Goal: Information Seeking & Learning: Learn about a topic

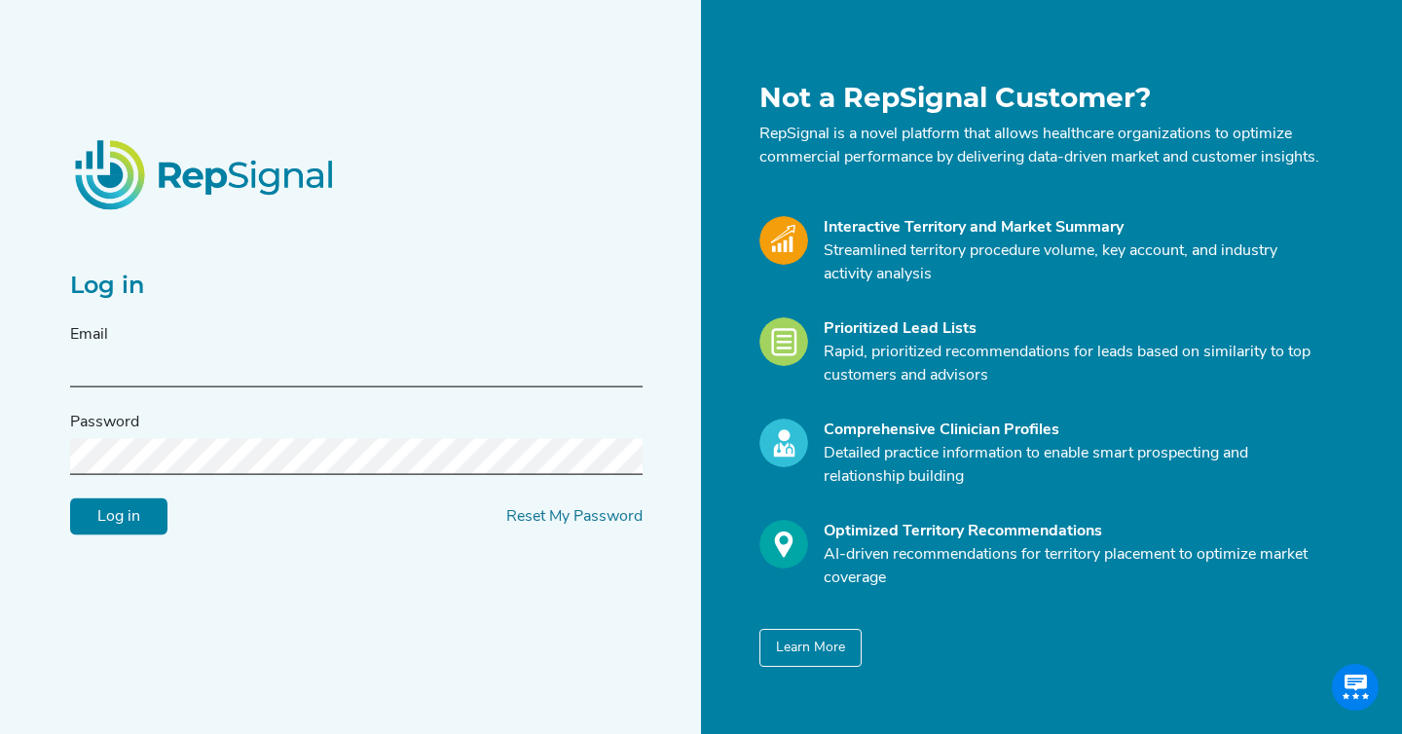
type input "[PERSON_NAME][EMAIL_ADDRESS][DOMAIN_NAME]"
click at [135, 535] on input "Log in" at bounding box center [118, 516] width 97 height 37
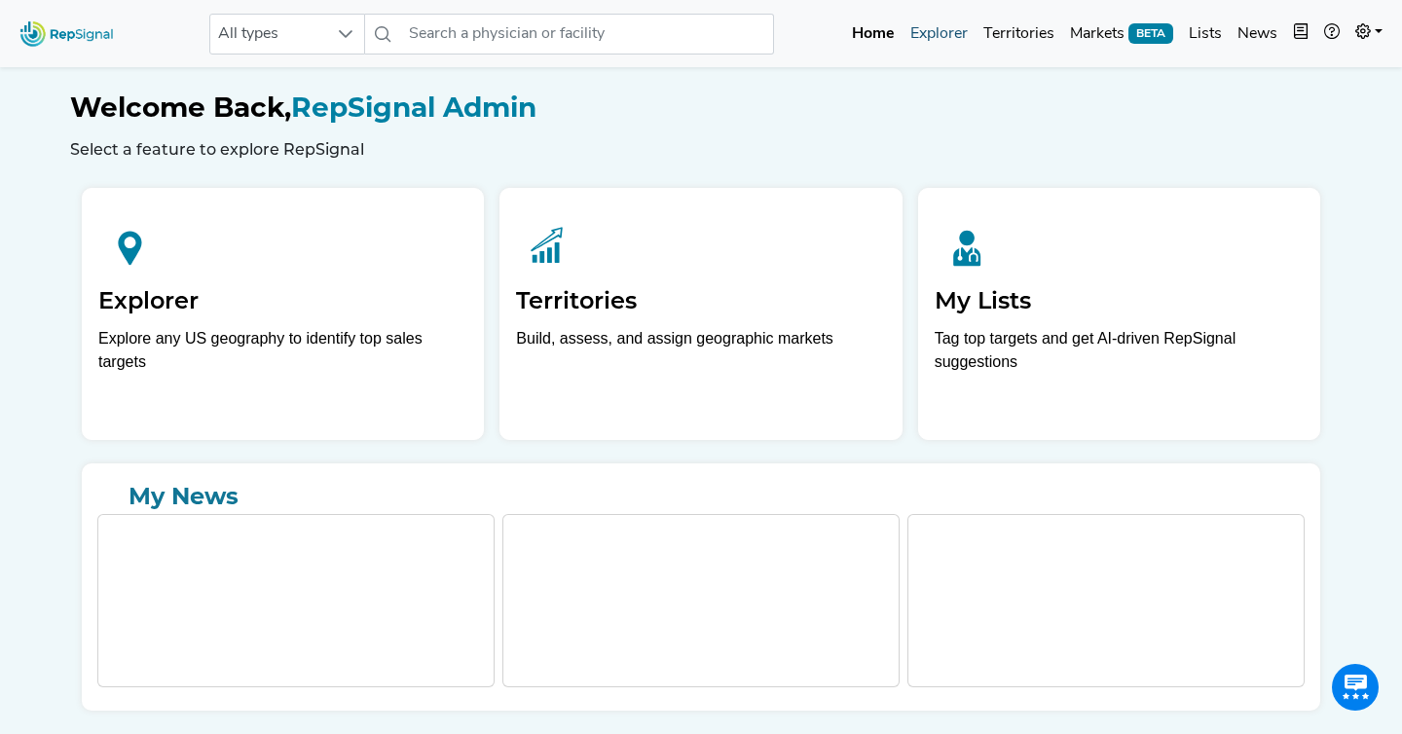
click at [944, 41] on link "Explorer" at bounding box center [938, 34] width 73 height 39
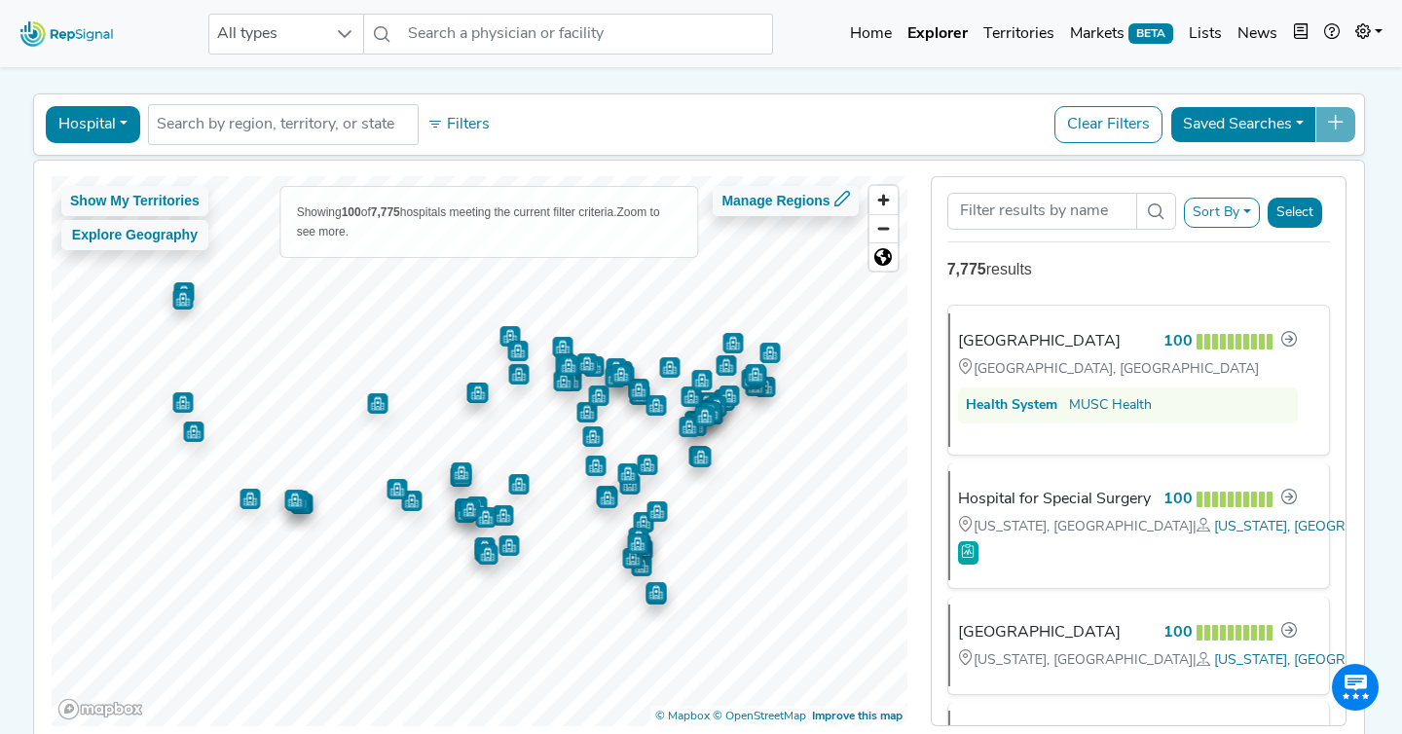
scroll to position [58, 0]
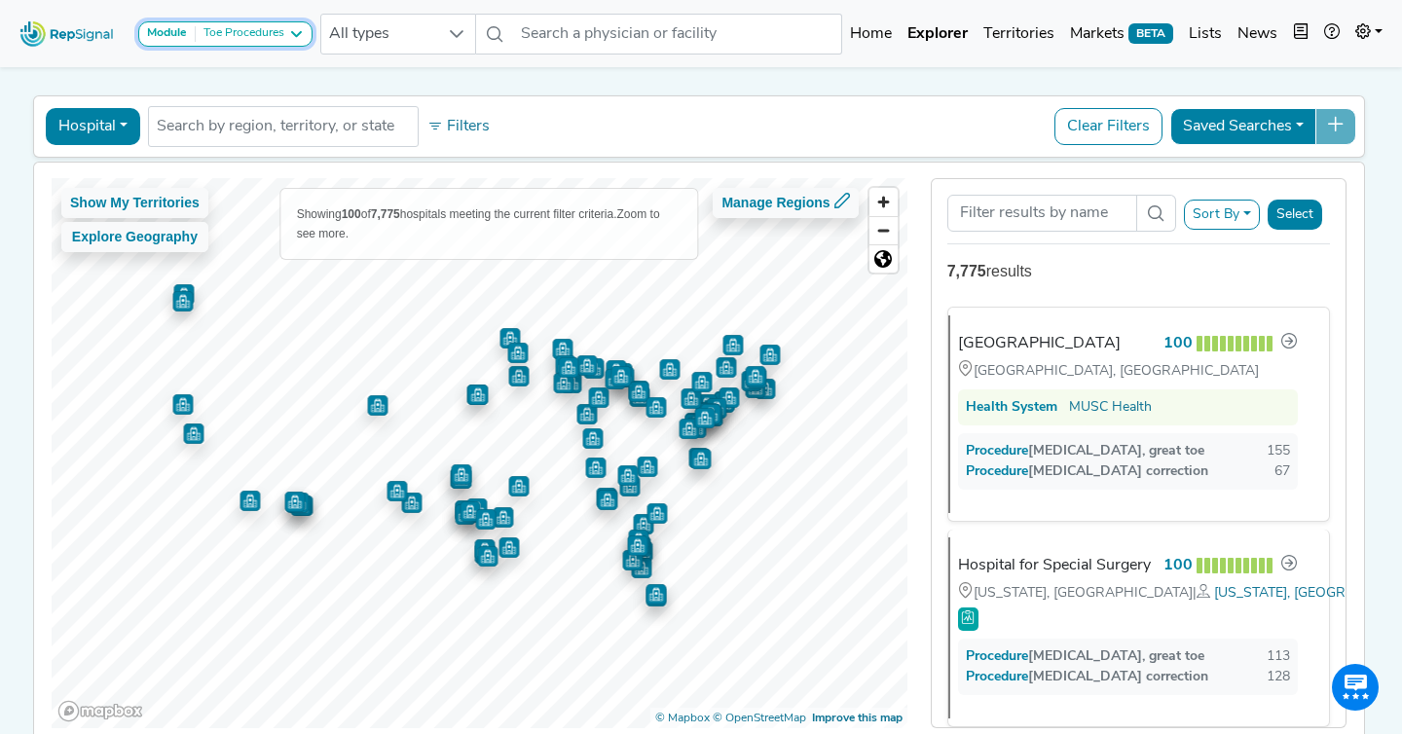
click at [269, 31] on div "Toe Procedures" at bounding box center [240, 34] width 89 height 16
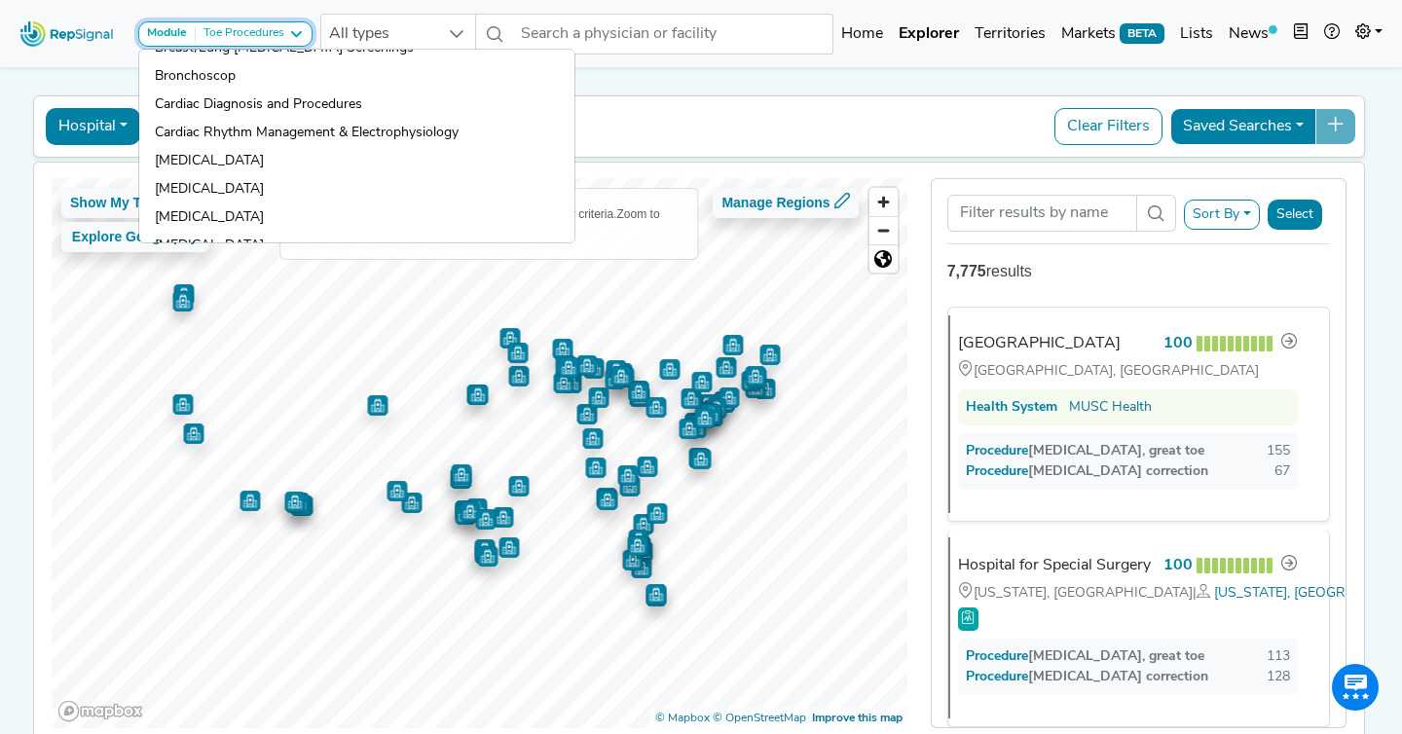
scroll to position [342, 0]
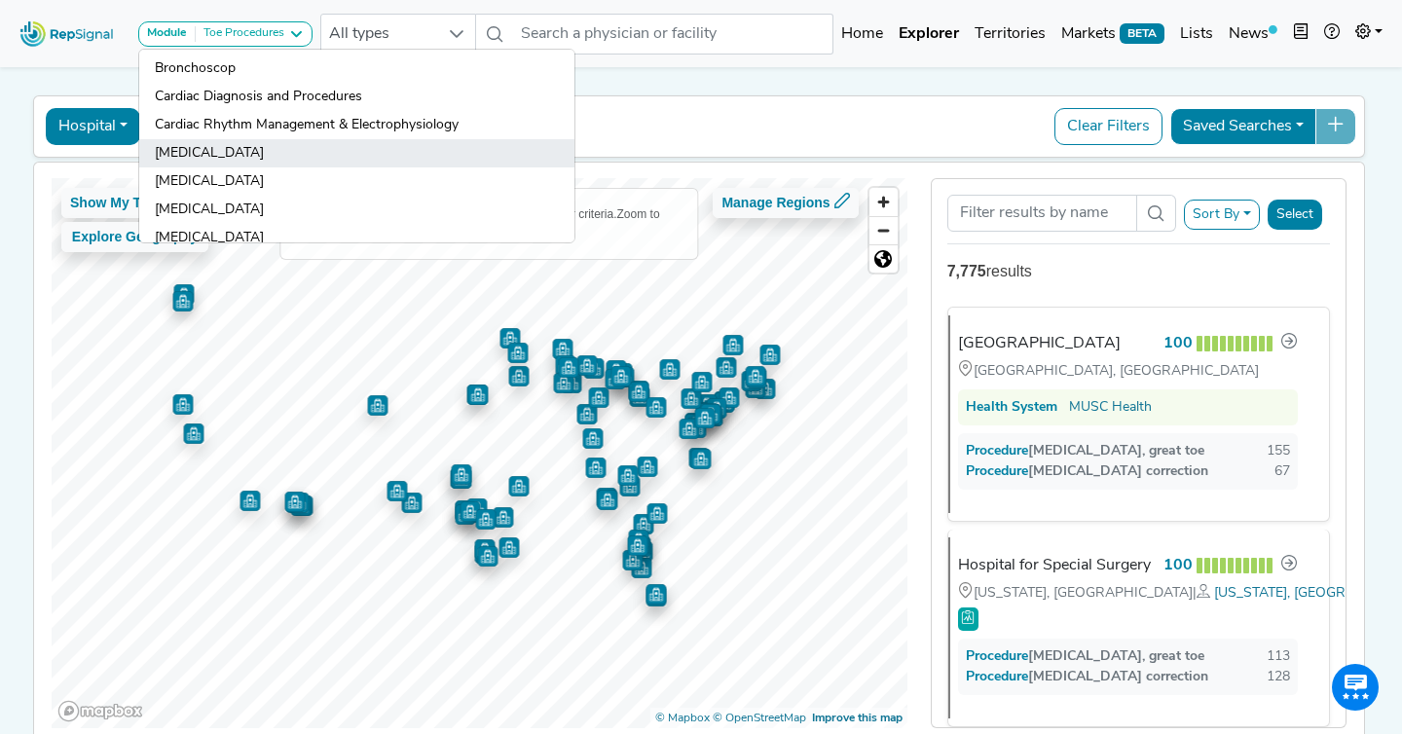
click at [268, 155] on link "[MEDICAL_DATA]" at bounding box center [356, 153] width 435 height 28
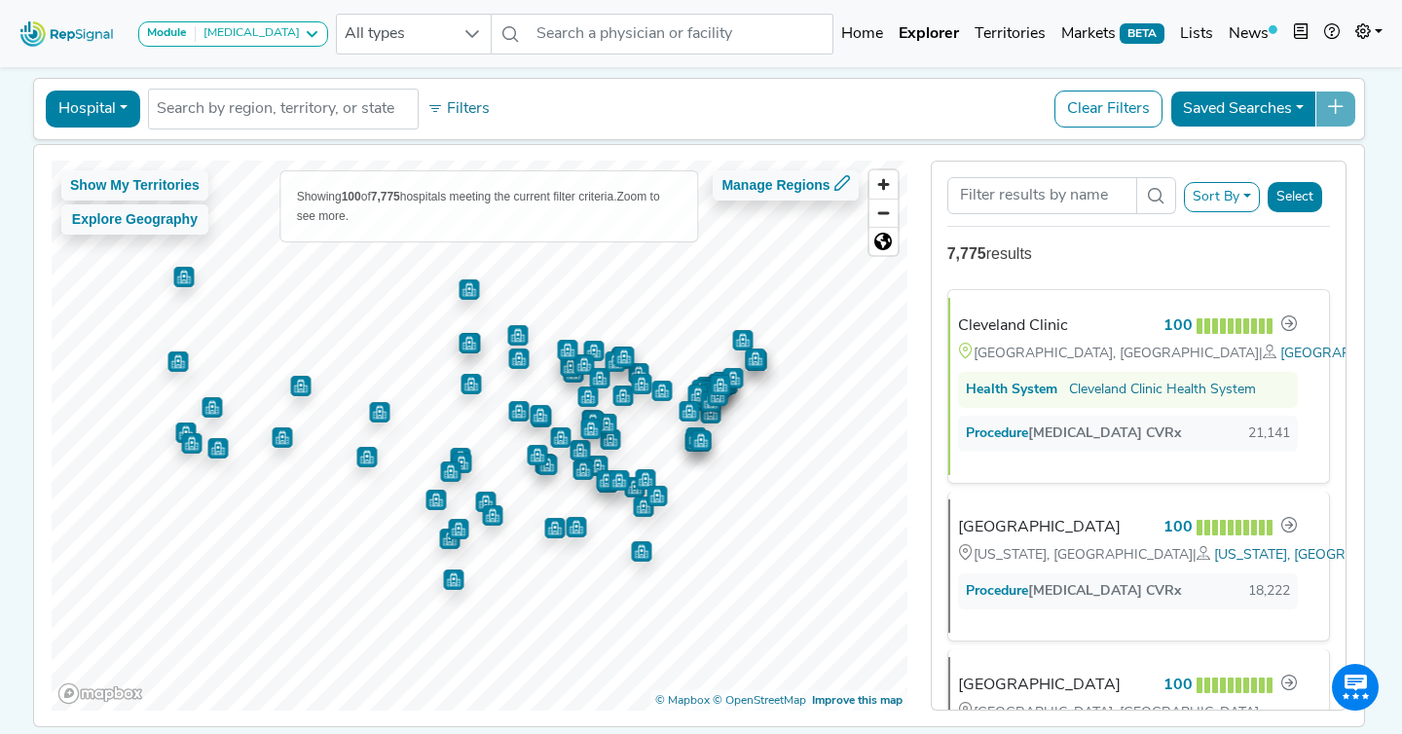
scroll to position [75, 0]
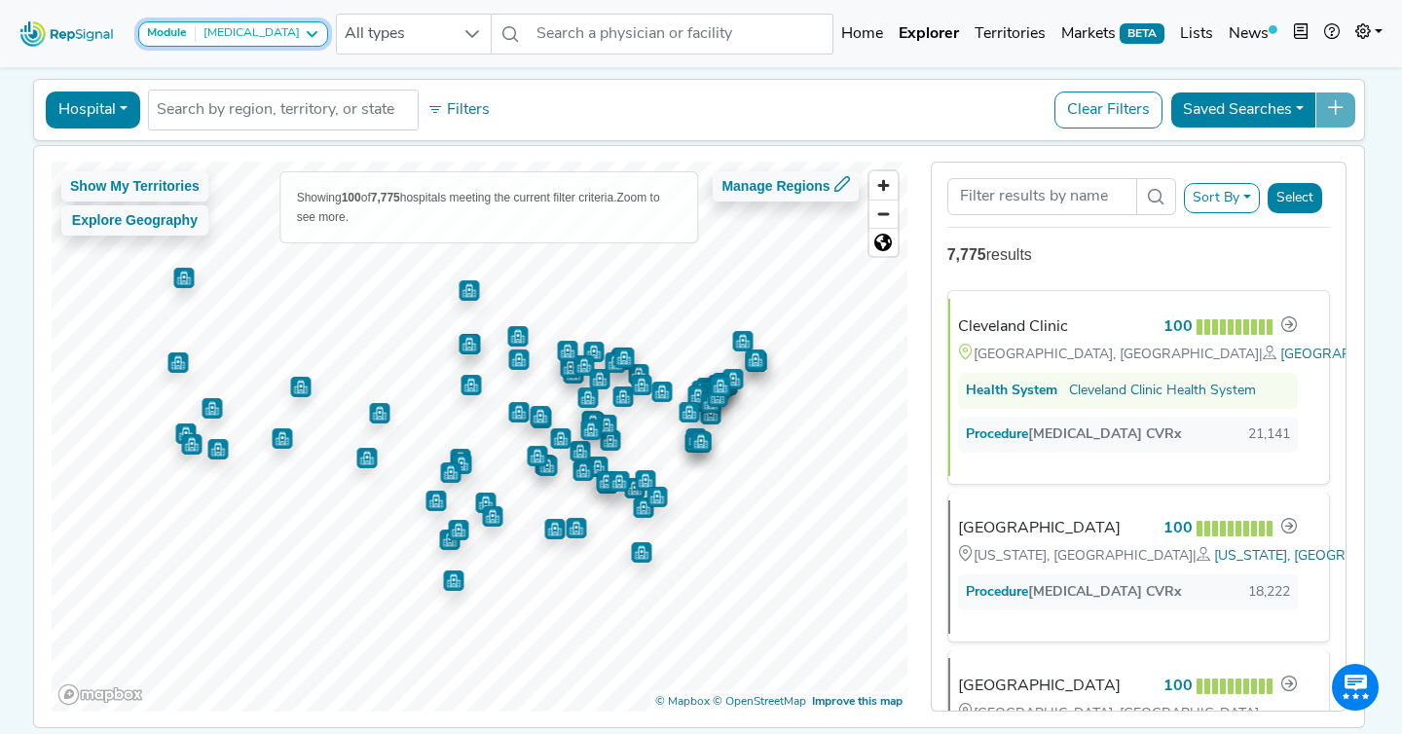
click at [287, 30] on div "[MEDICAL_DATA]" at bounding box center [248, 34] width 104 height 16
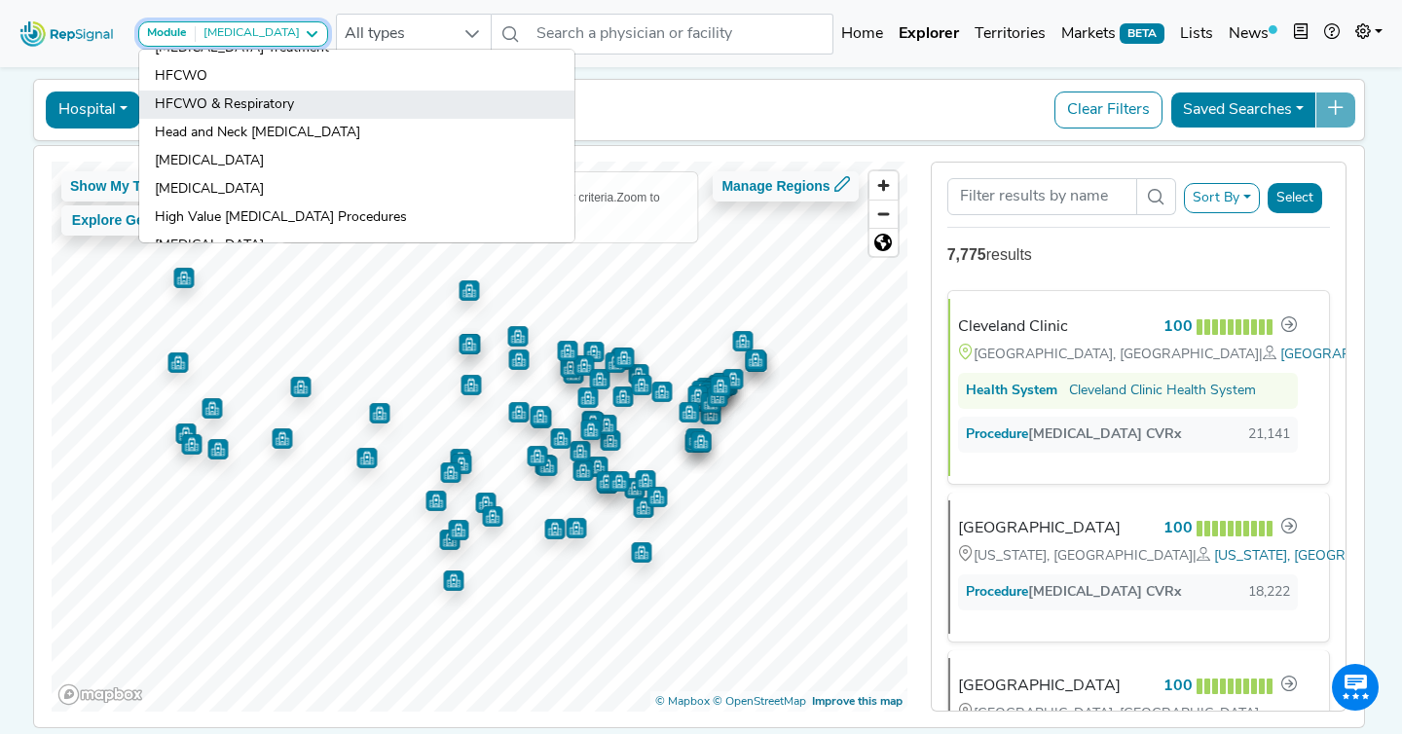
scroll to position [829, 0]
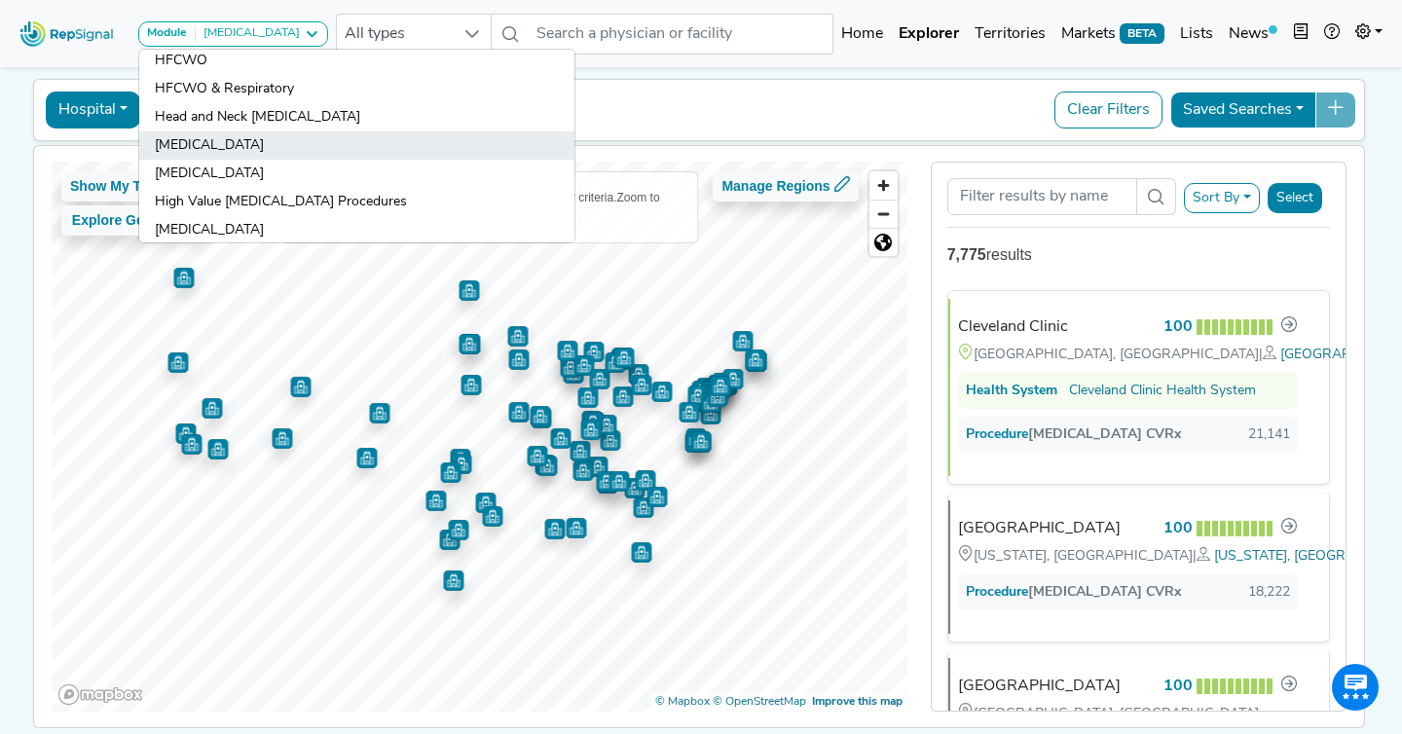
click at [289, 141] on link "[MEDICAL_DATA]" at bounding box center [356, 145] width 435 height 28
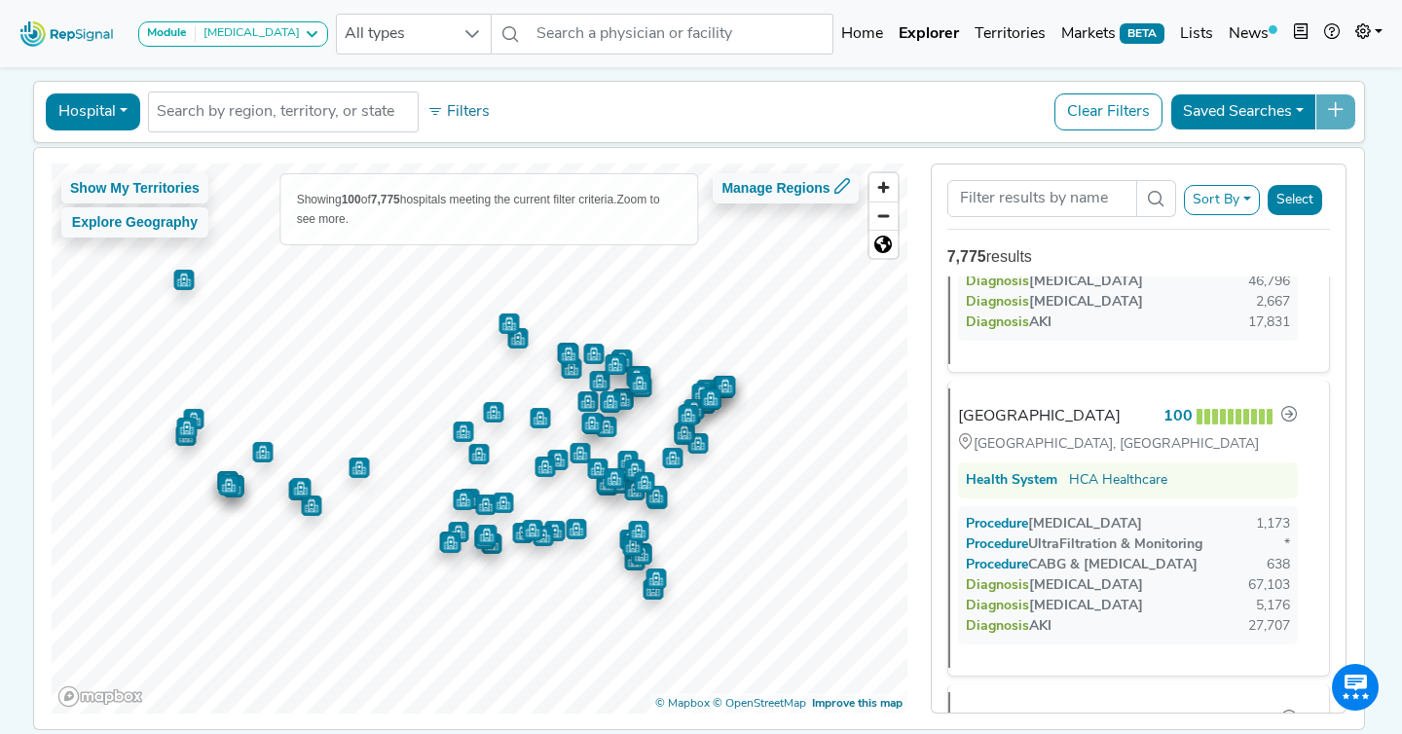
scroll to position [1112, 0]
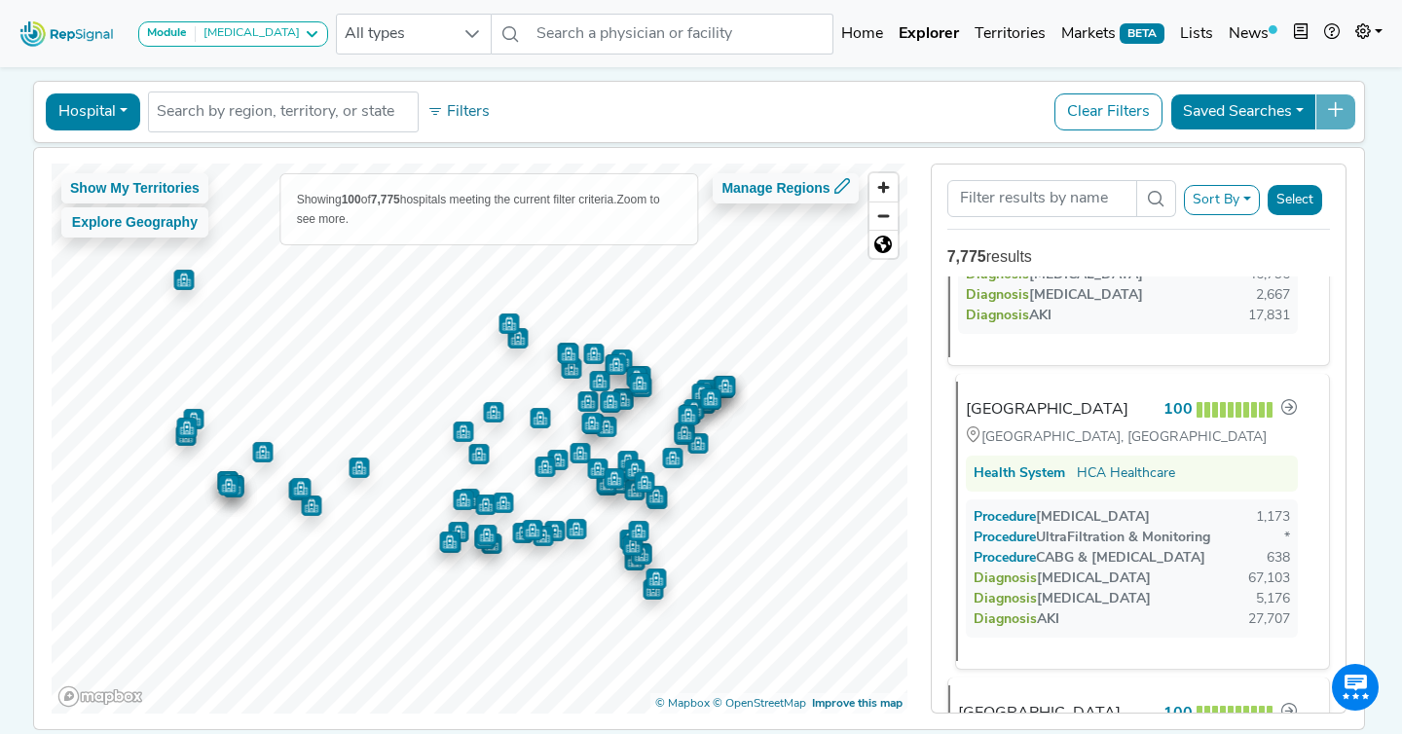
click at [1023, 420] on div "[GEOGRAPHIC_DATA]" at bounding box center [1047, 409] width 163 height 23
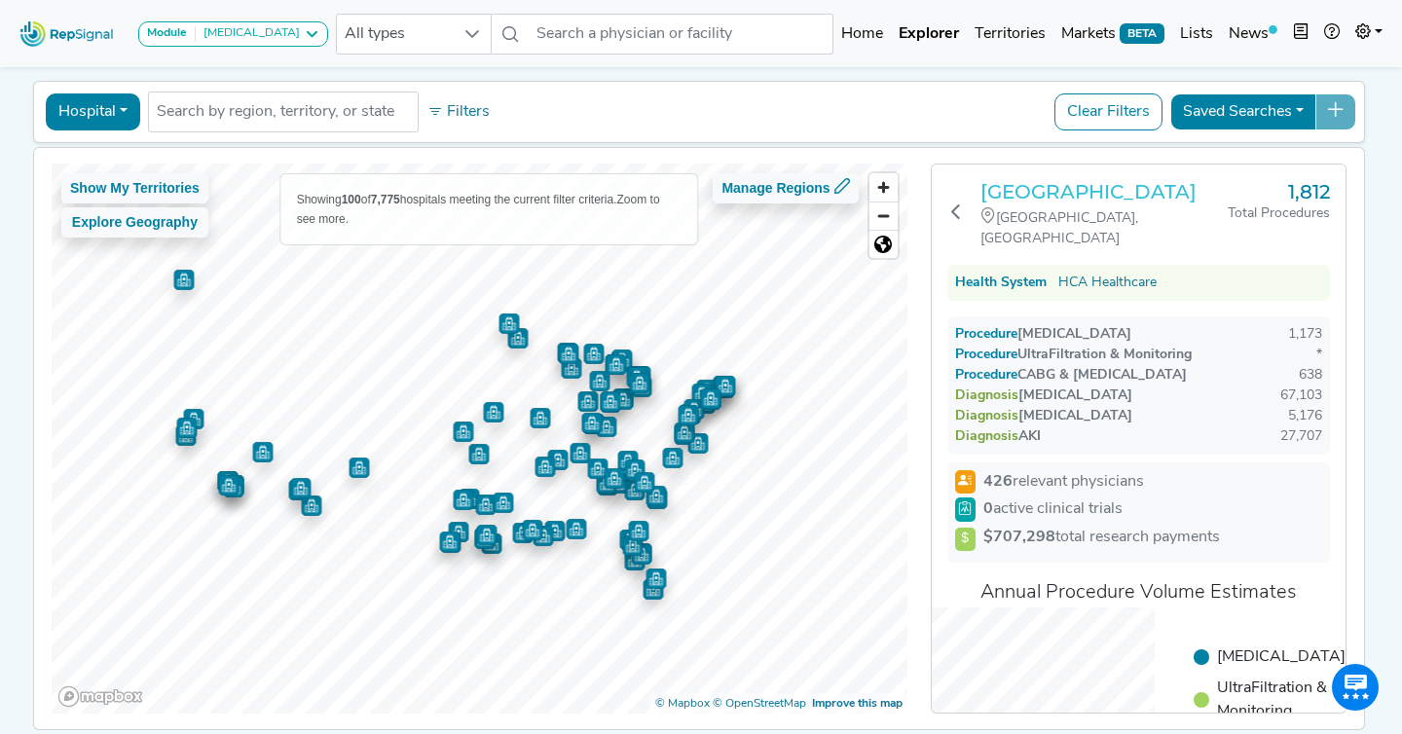
click at [1022, 187] on h3 "[GEOGRAPHIC_DATA]" at bounding box center [1103, 191] width 247 height 23
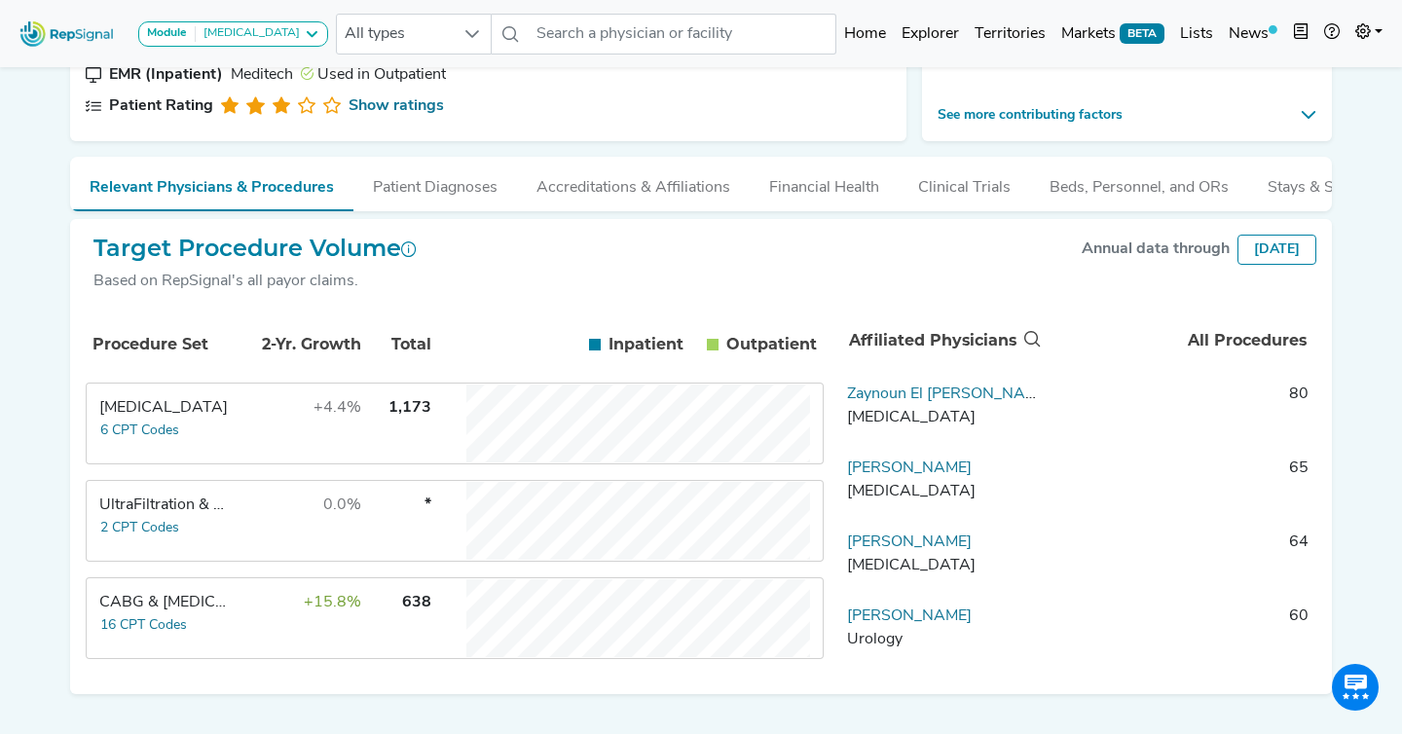
scroll to position [322, 0]
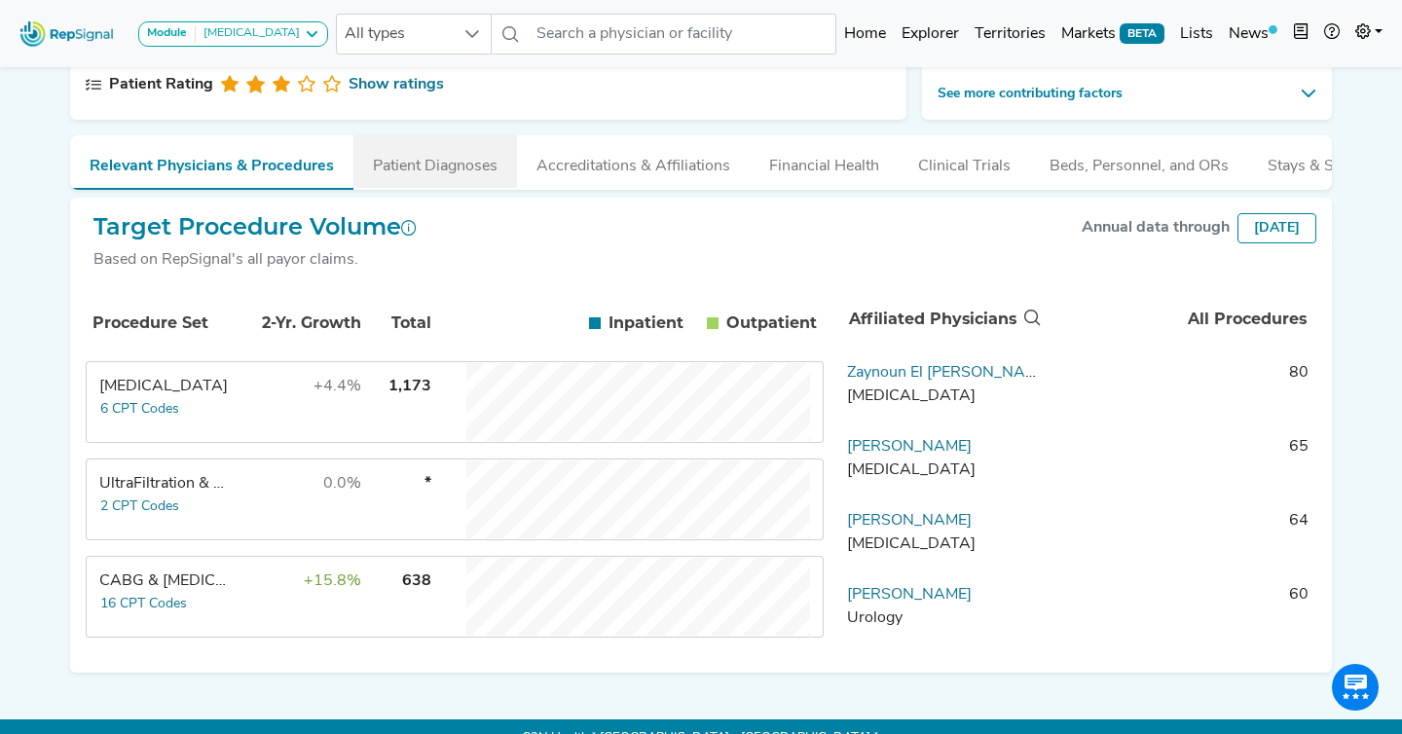
click at [431, 167] on button "Patient Diagnoses" at bounding box center [435, 161] width 164 height 53
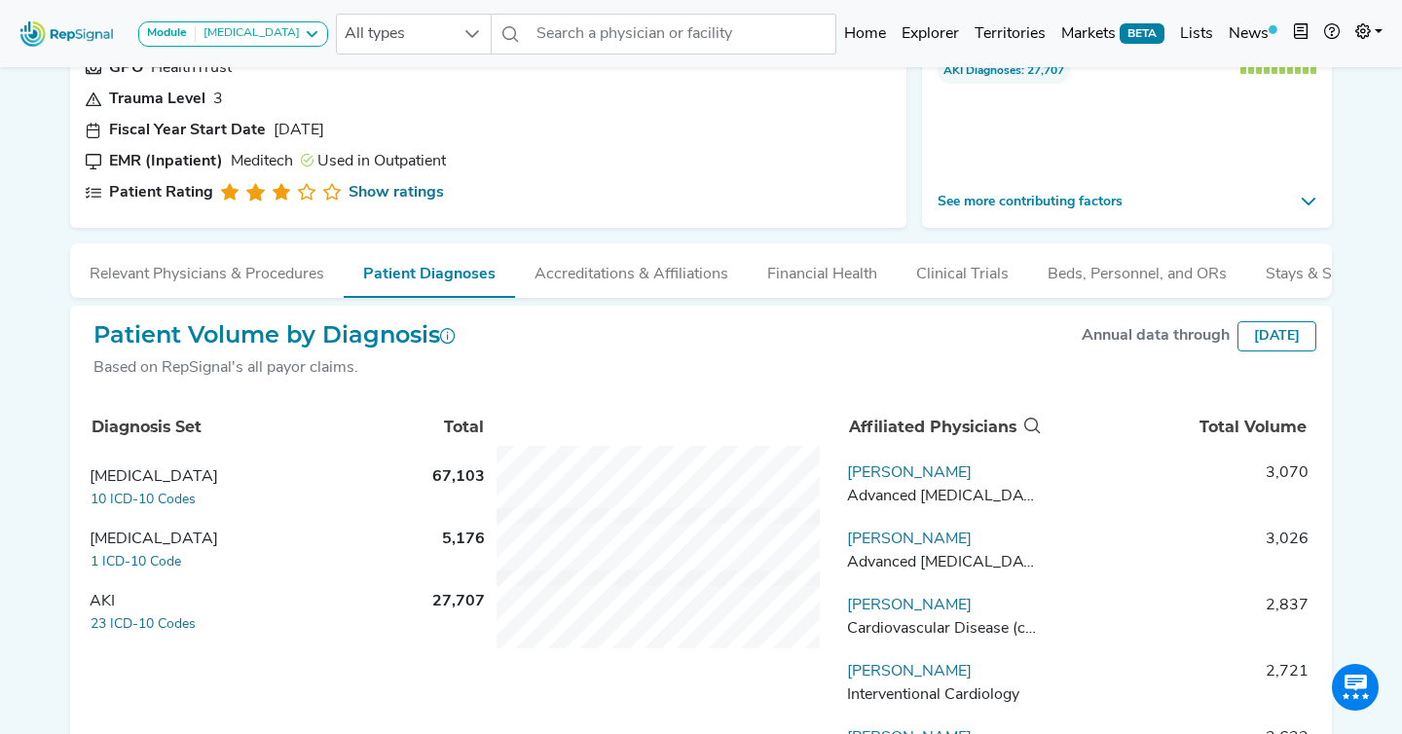
scroll to position [273, 0]
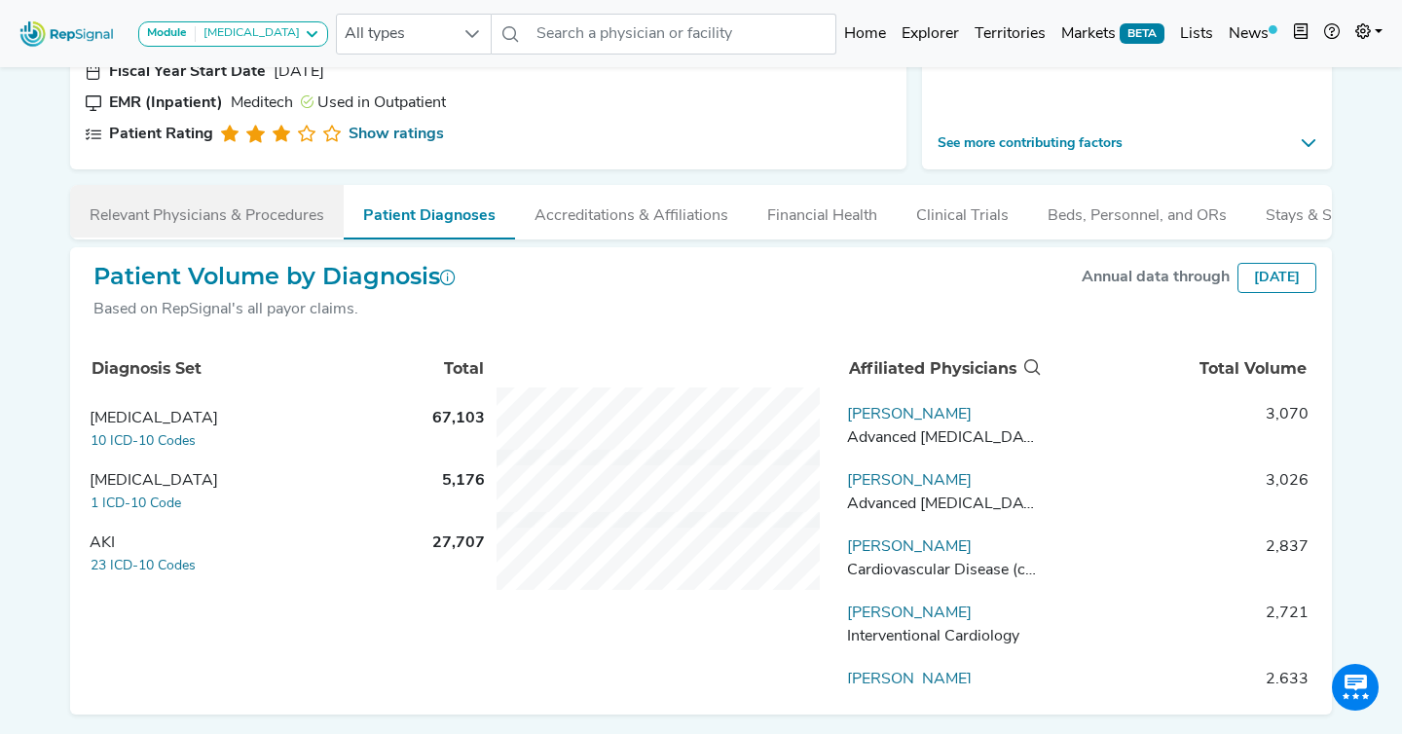
click at [231, 228] on button "Relevant Physicians & Procedures" at bounding box center [207, 211] width 274 height 53
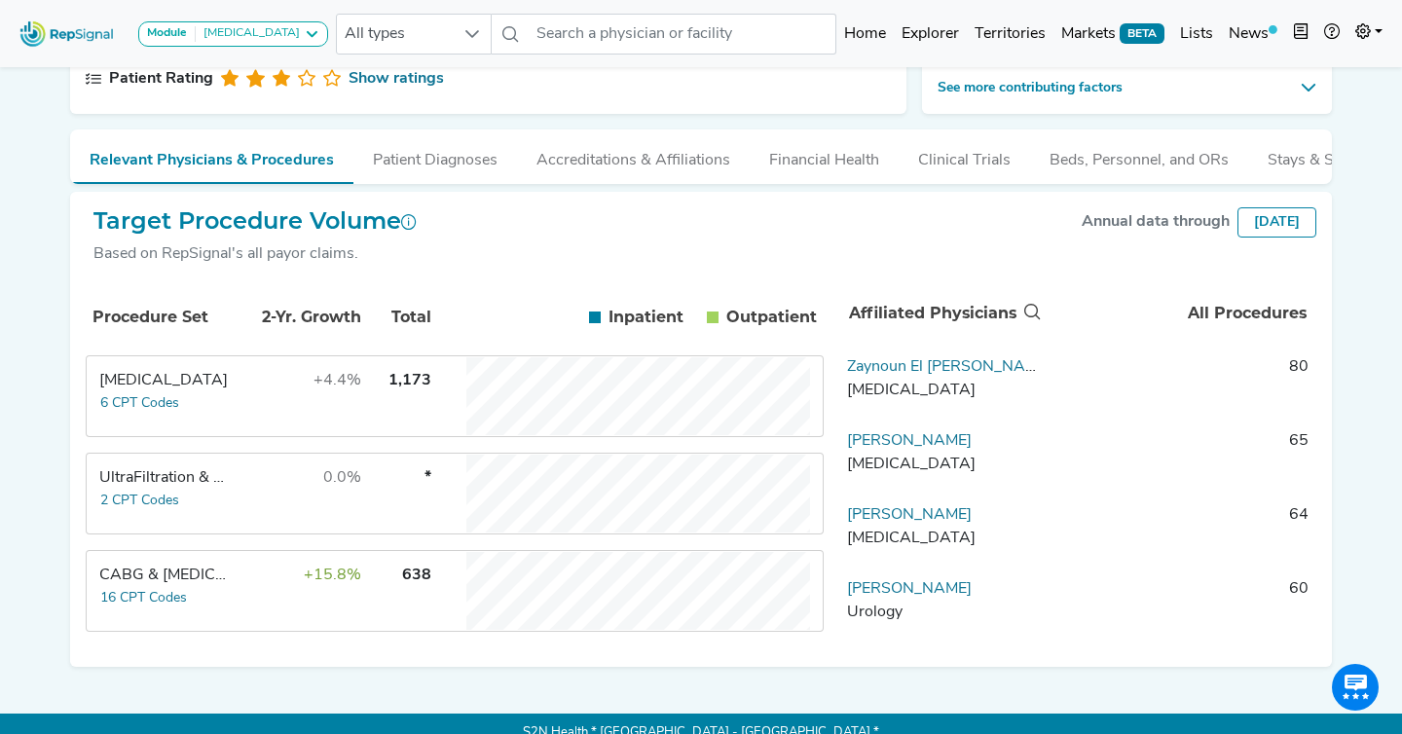
scroll to position [335, 0]
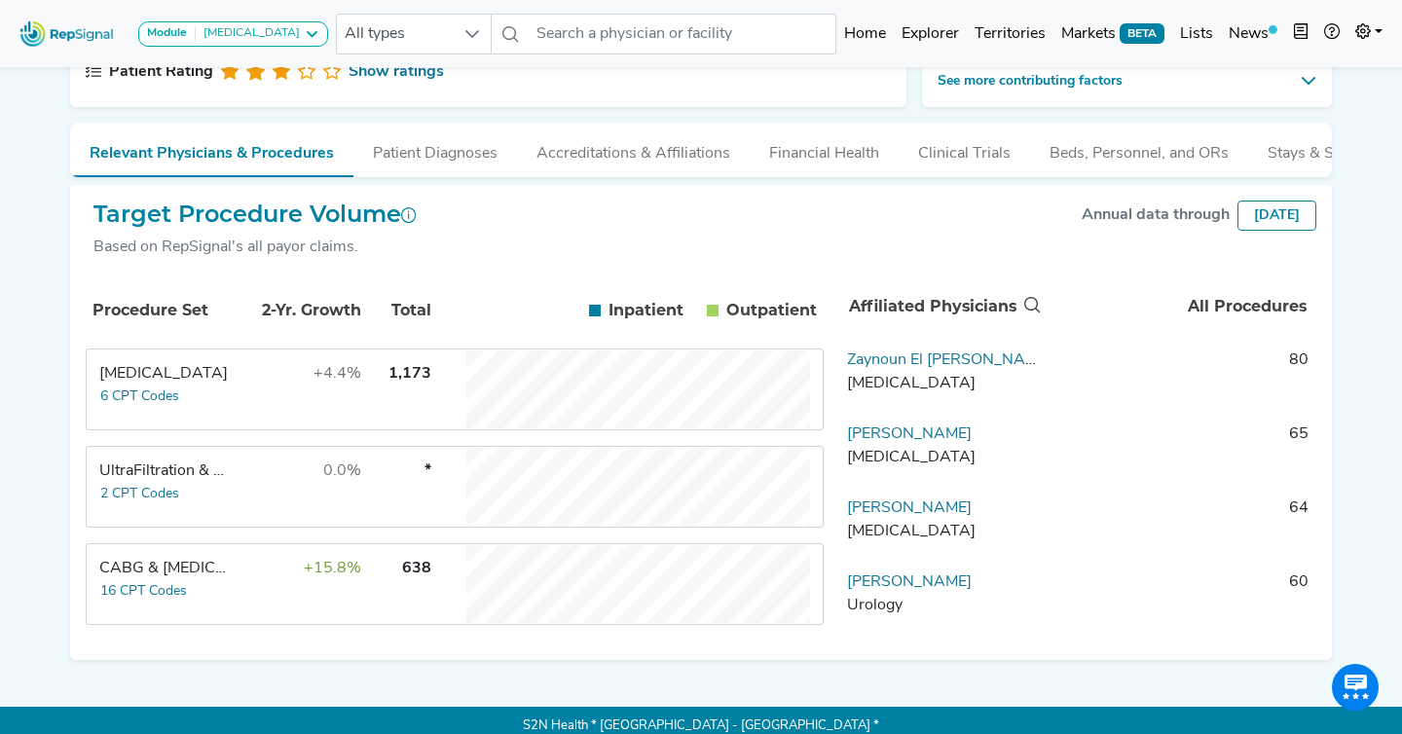
click at [1352, 172] on div "Module Heart Failure AV Access Ambulatory ECG Amputation & Vascular Interventio…" at bounding box center [701, 205] width 1402 height 1081
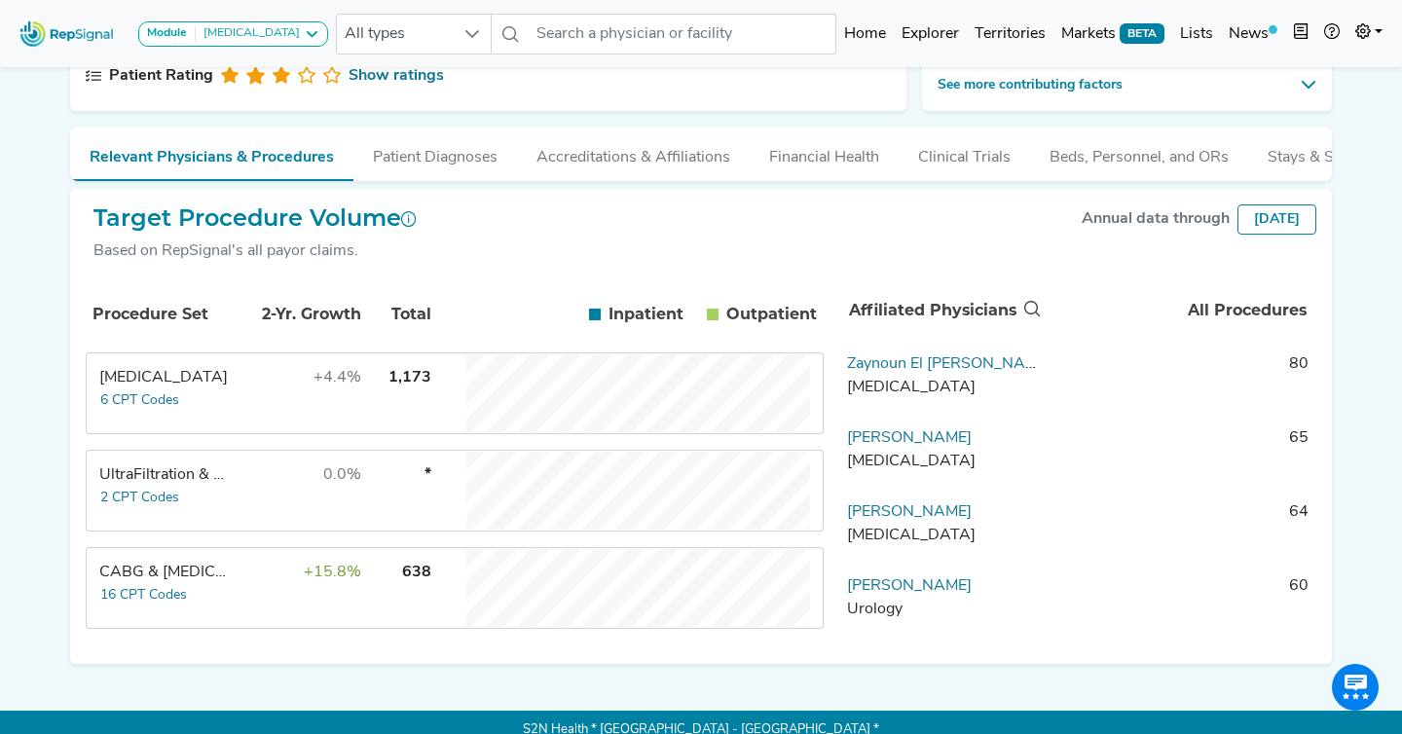
scroll to position [328, 0]
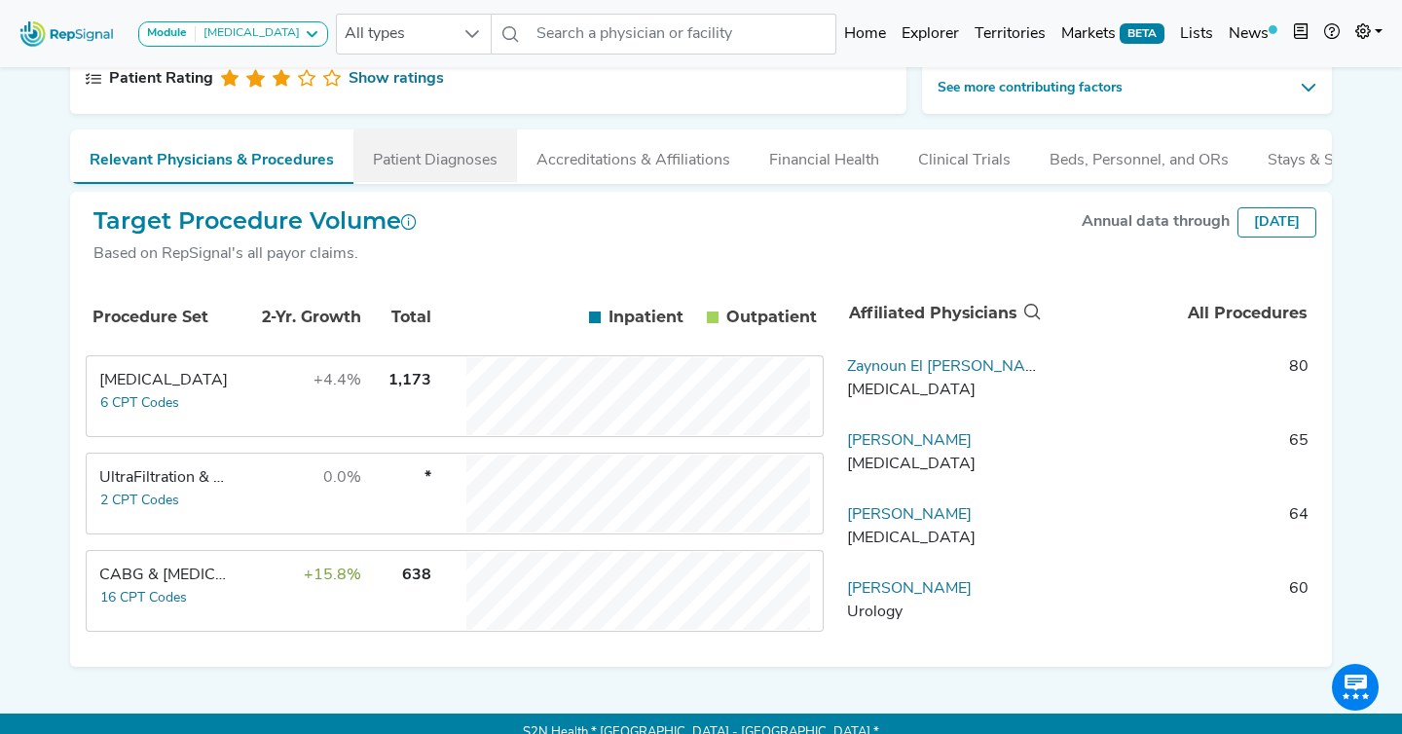
click at [496, 178] on button "Patient Diagnoses" at bounding box center [435, 155] width 164 height 53
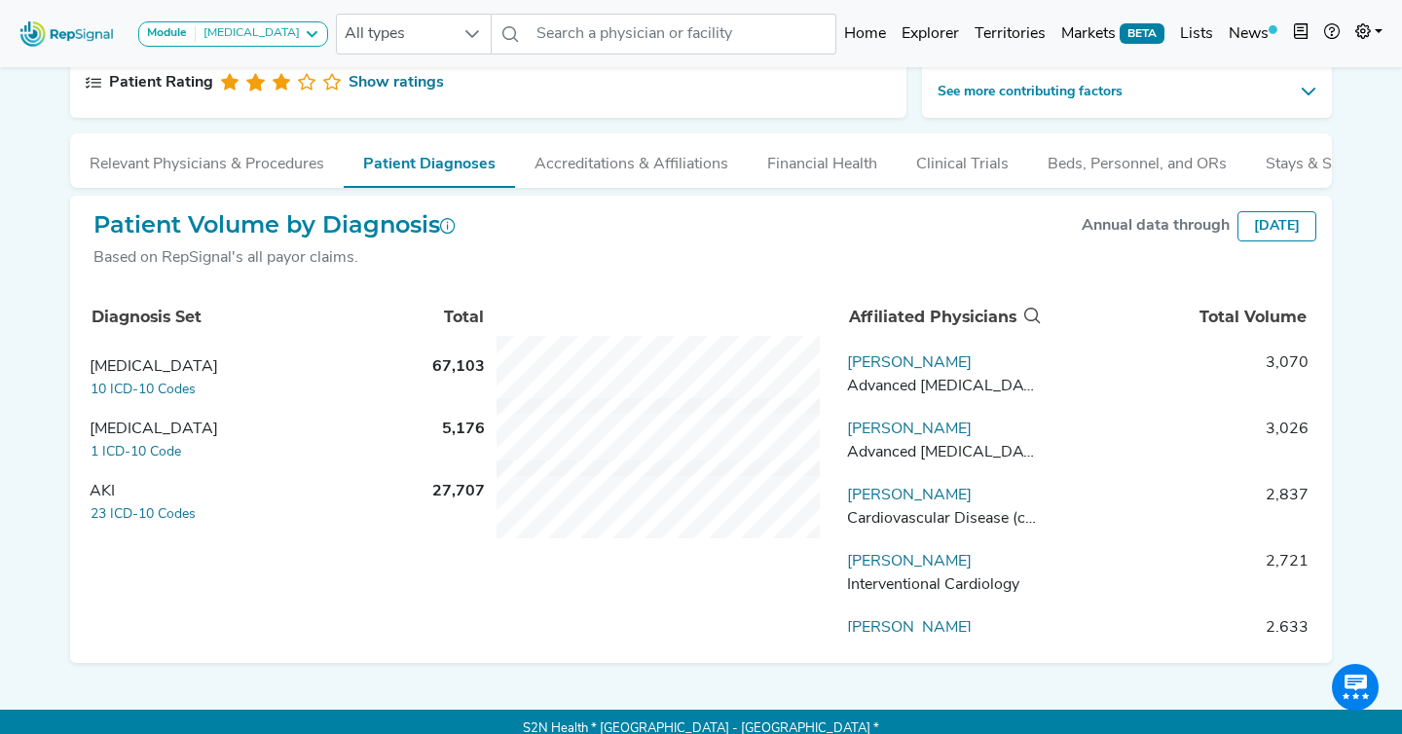
scroll to position [322, 0]
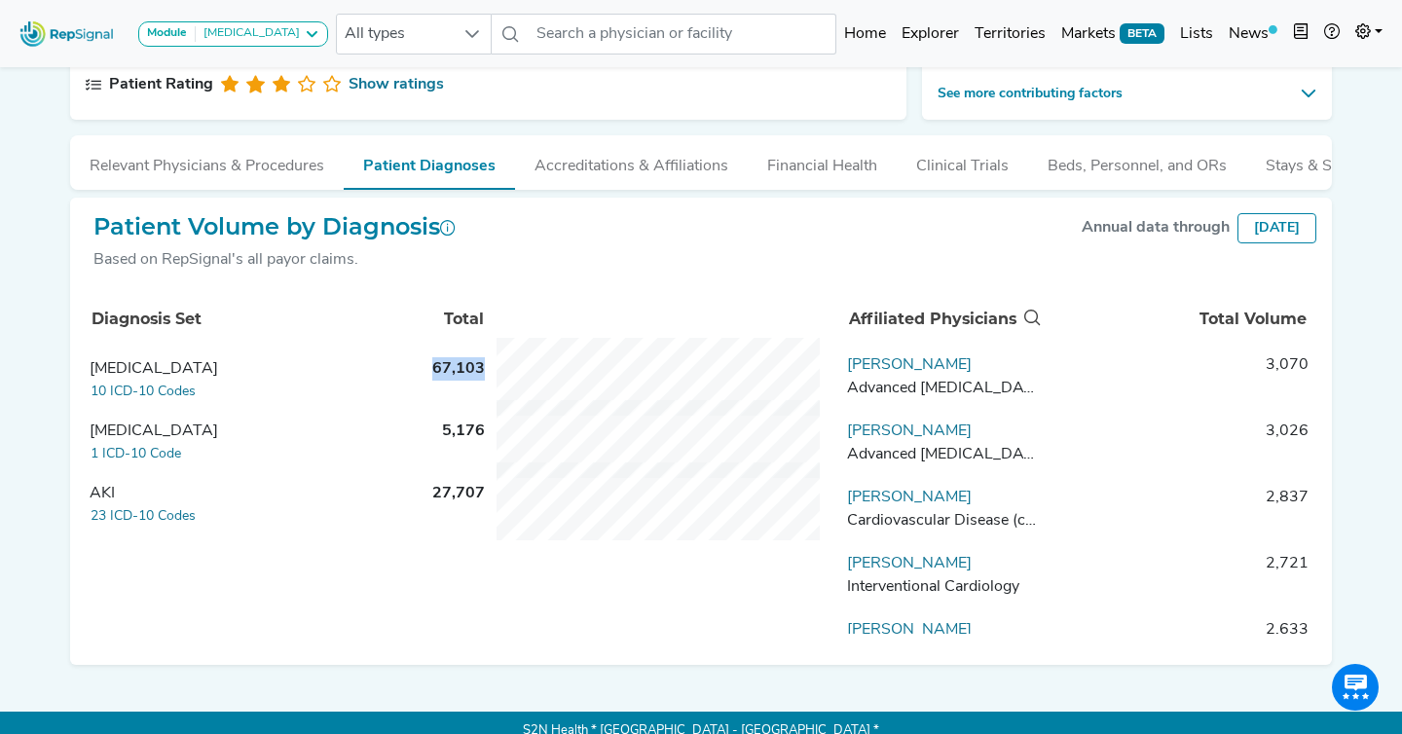
drag, startPoint x: 483, startPoint y: 377, endPoint x: 421, endPoint y: 379, distance: 61.4
click at [421, 379] on td "67,103" at bounding box center [455, 384] width 68 height 62
drag, startPoint x: 489, startPoint y: 432, endPoint x: 441, endPoint y: 431, distance: 47.7
click at [441, 431] on tr "Fluid Overload 1 ICD-10 Code 5,176" at bounding box center [455, 447] width 738 height 62
drag, startPoint x: 484, startPoint y: 496, endPoint x: 421, endPoint y: 495, distance: 62.3
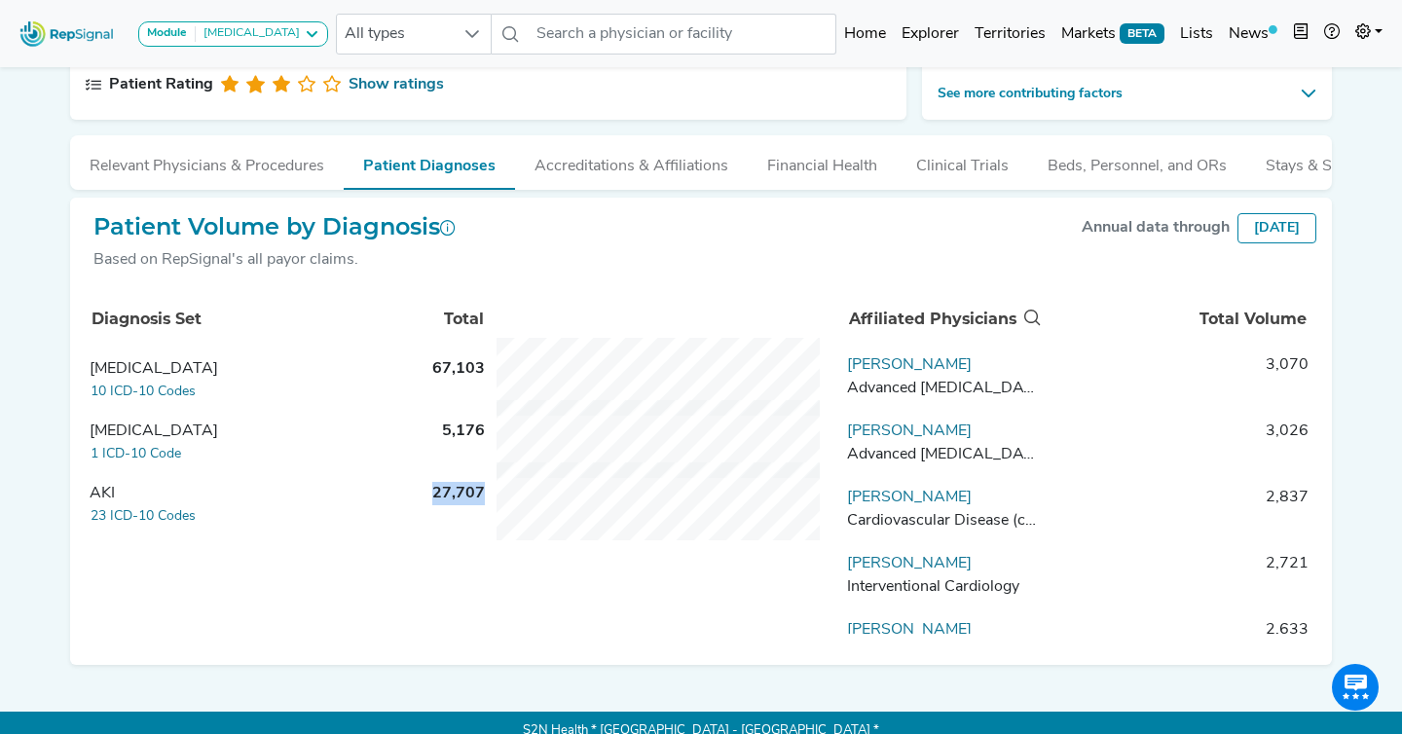
click at [421, 495] on td "27,707" at bounding box center [455, 509] width 68 height 62
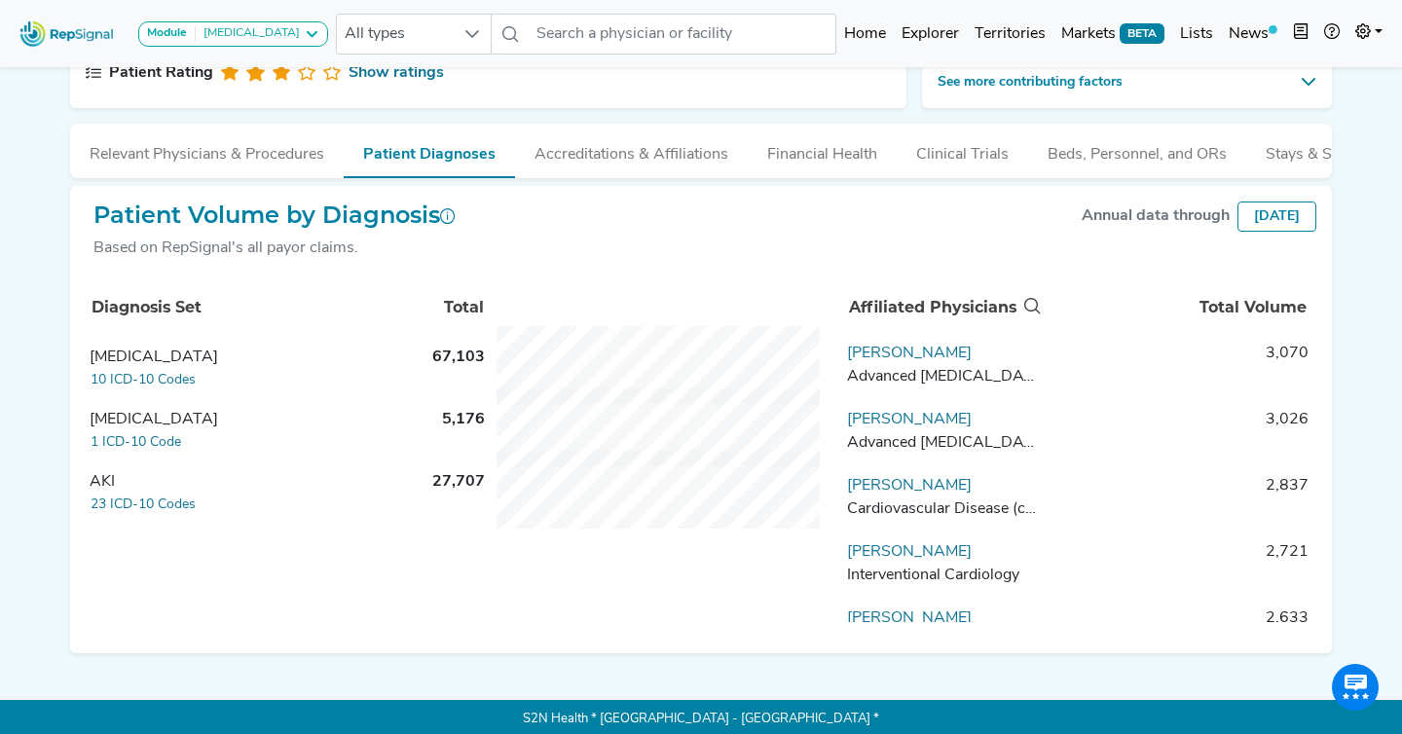
scroll to position [326, 0]
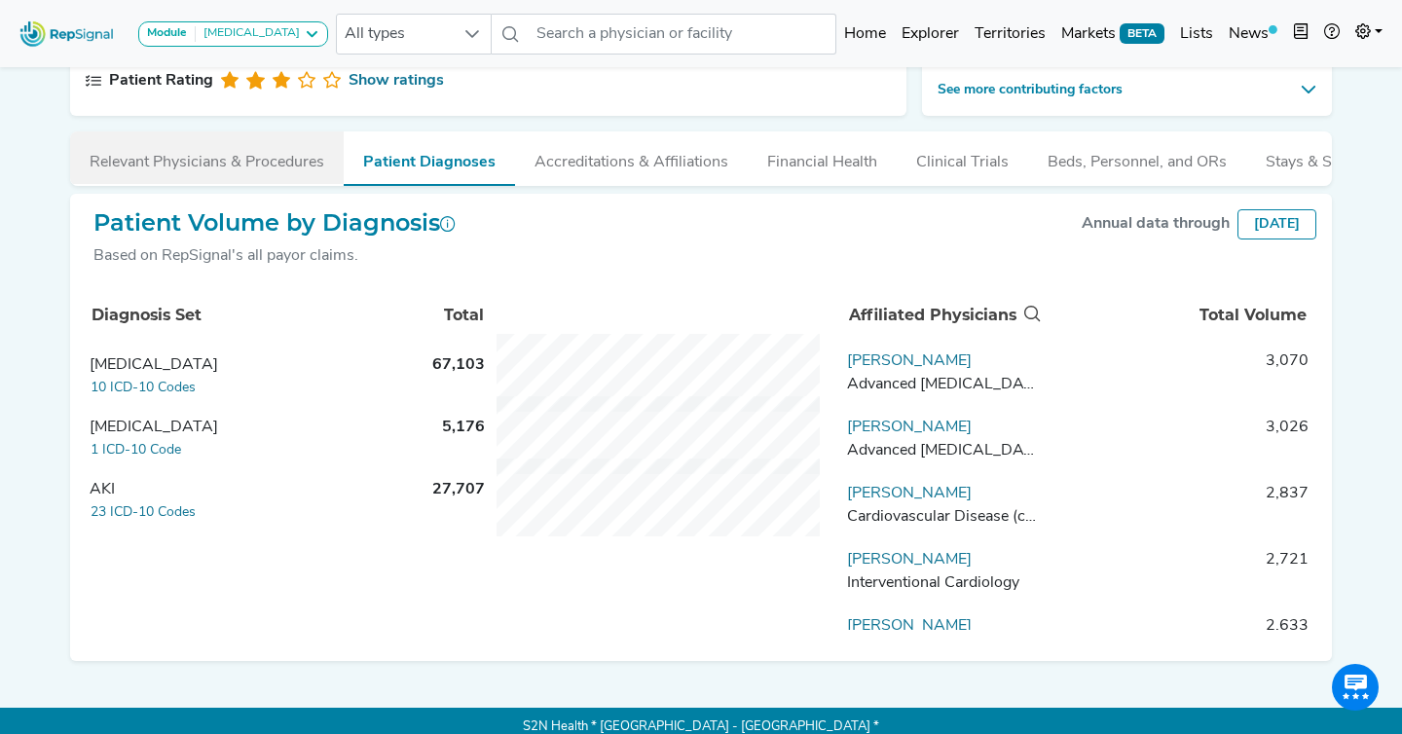
click at [241, 177] on button "Relevant Physicians & Procedures" at bounding box center [207, 157] width 274 height 53
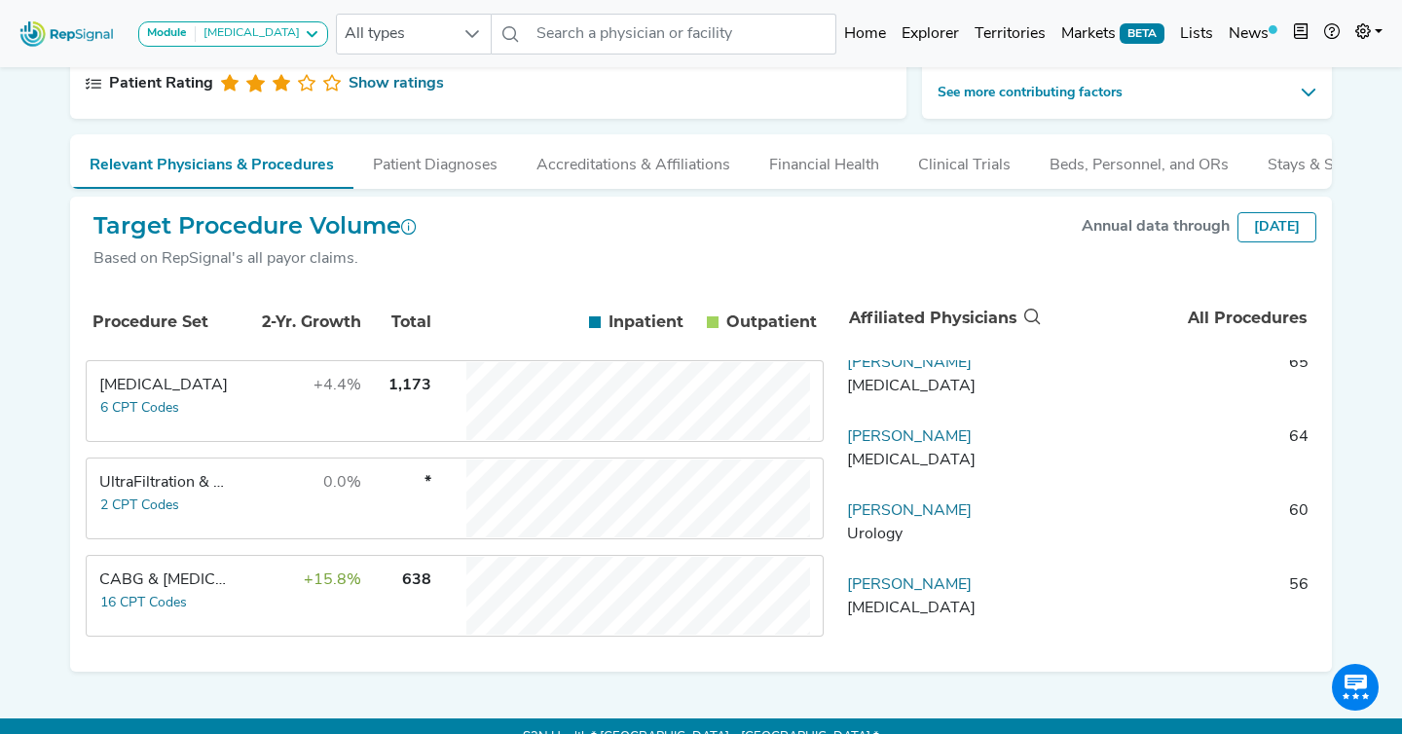
scroll to position [0, 0]
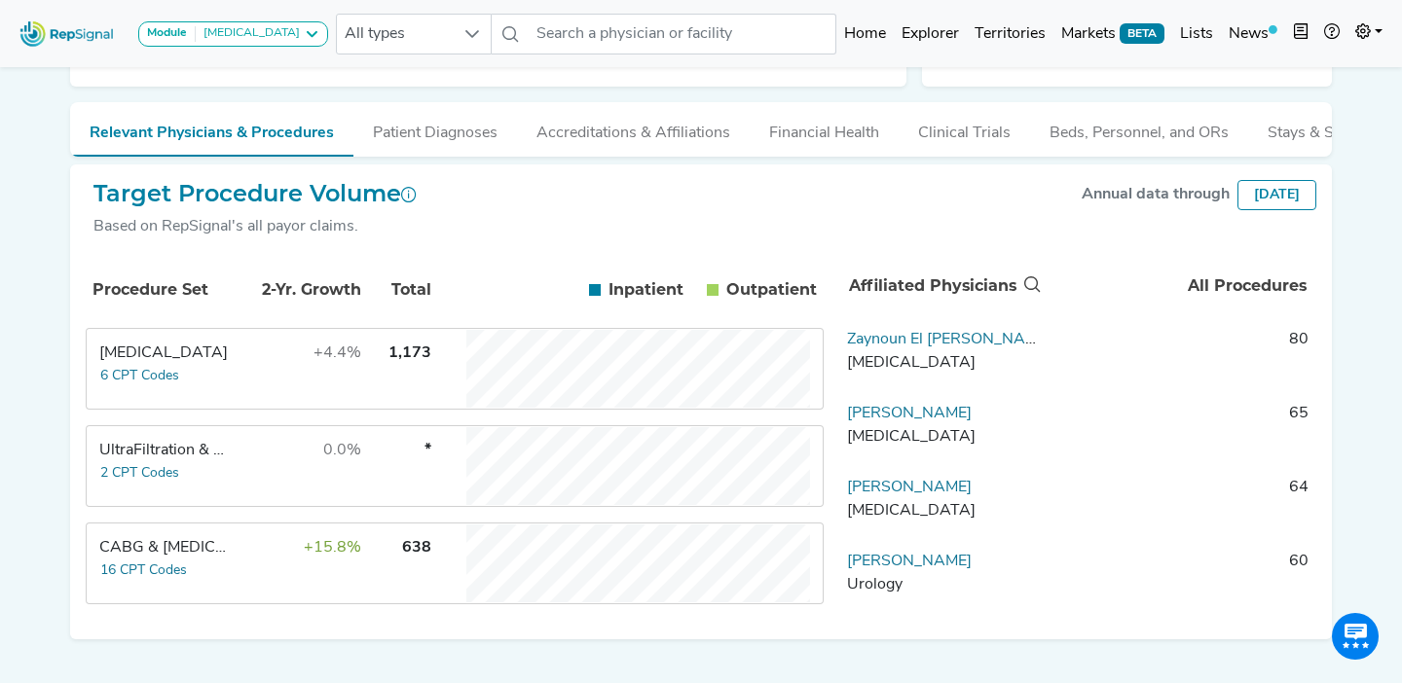
scroll to position [324, 0]
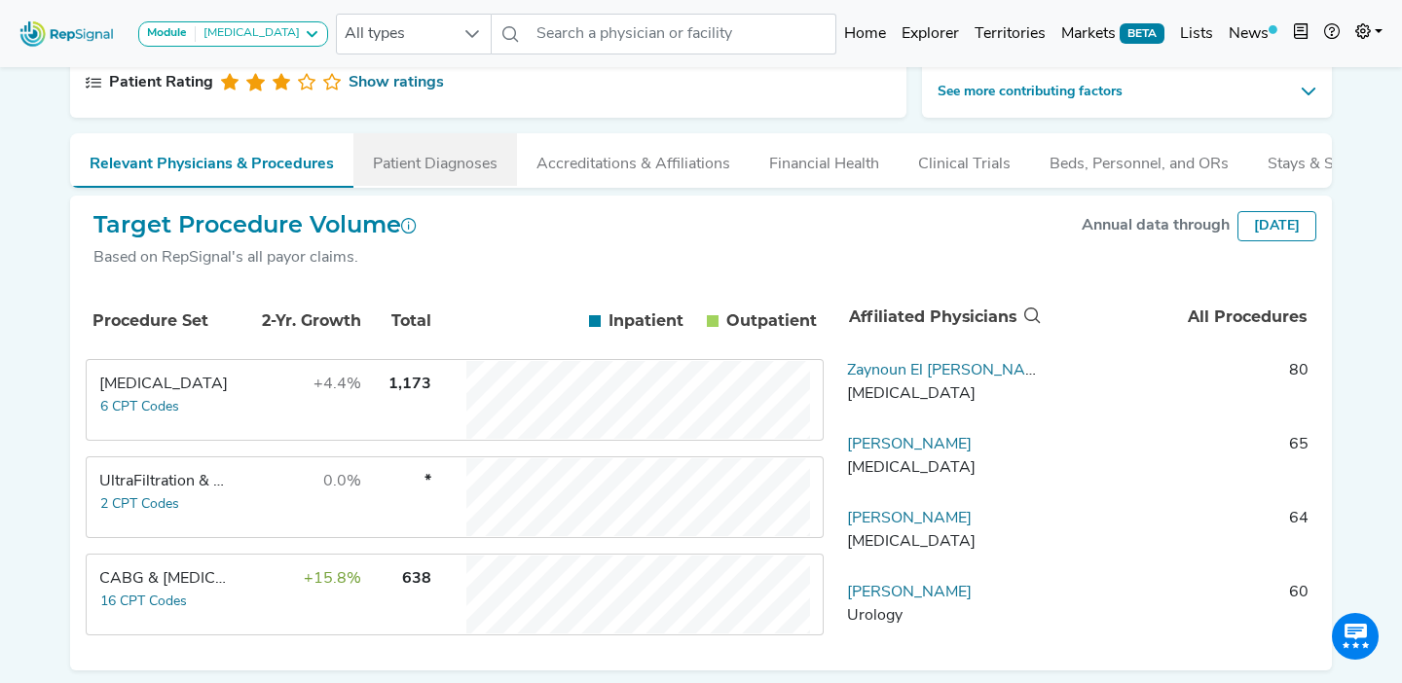
click at [414, 160] on button "Patient Diagnoses" at bounding box center [435, 159] width 164 height 53
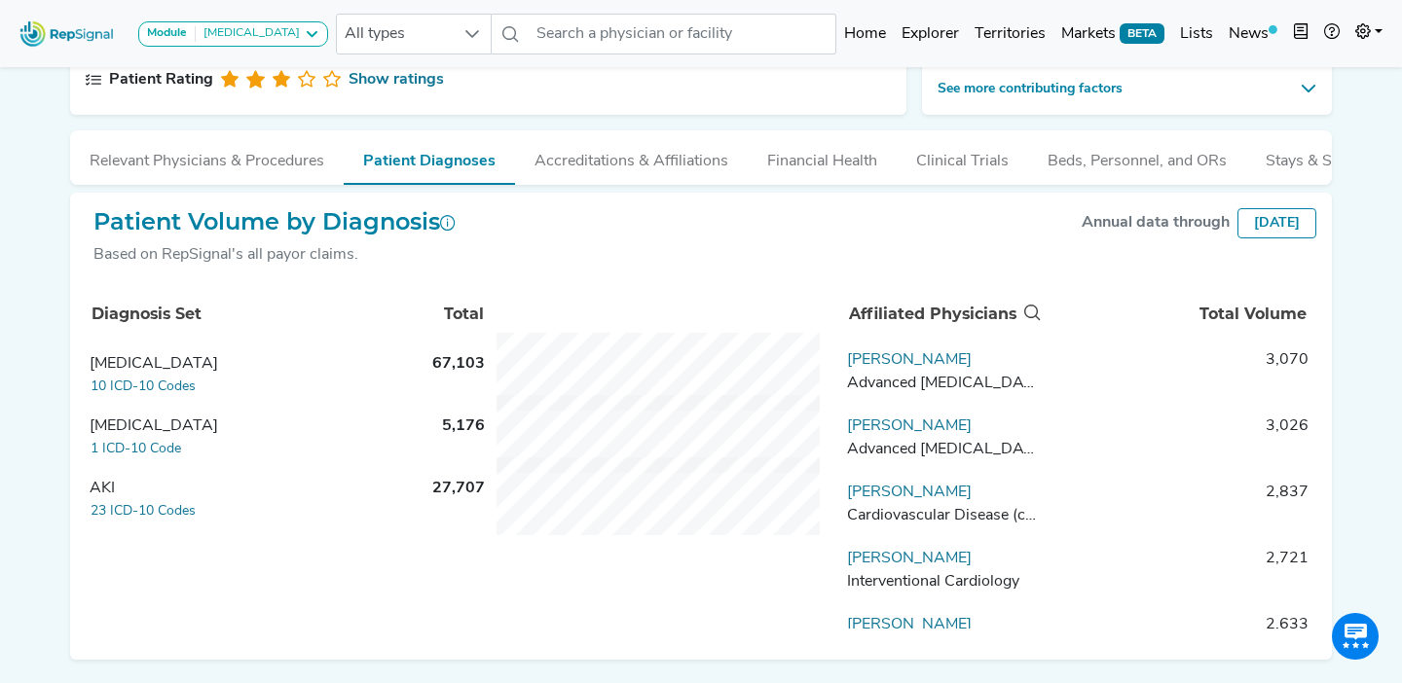
scroll to position [389, 0]
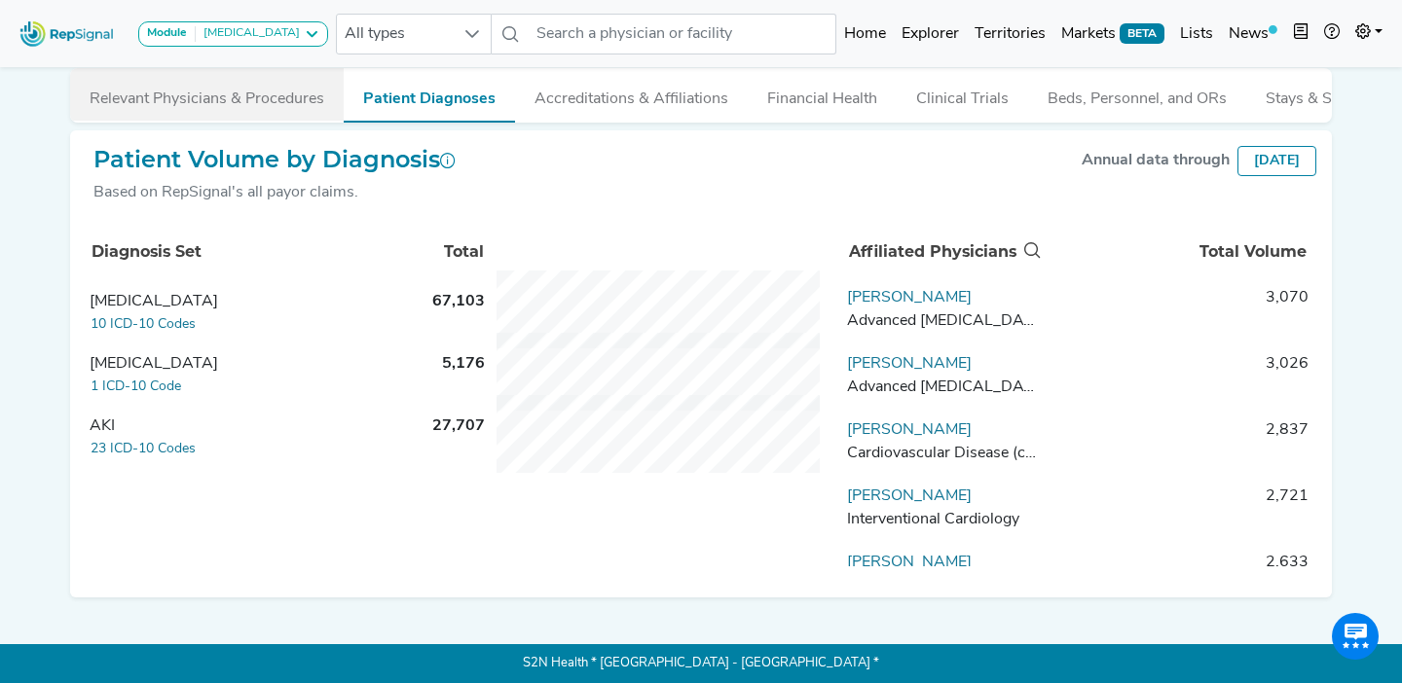
click at [190, 79] on button "Relevant Physicians & Procedures" at bounding box center [207, 94] width 274 height 53
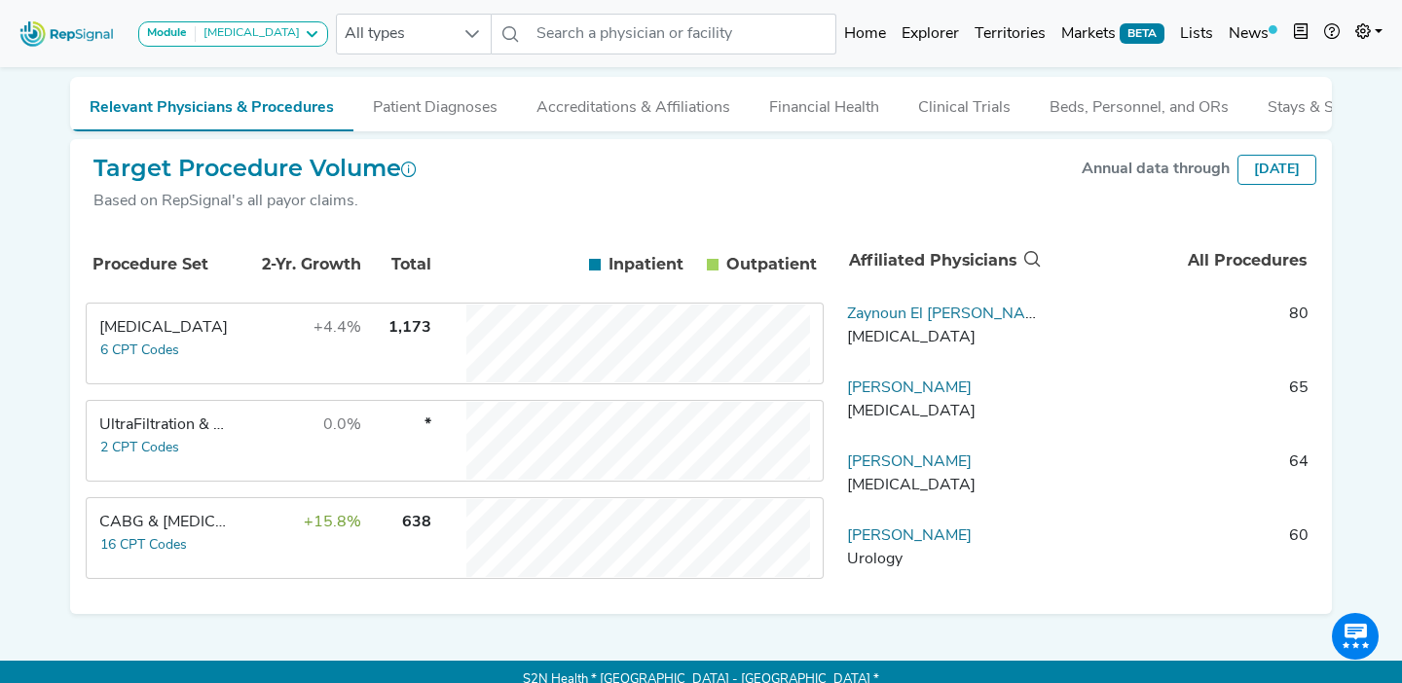
scroll to position [380, 0]
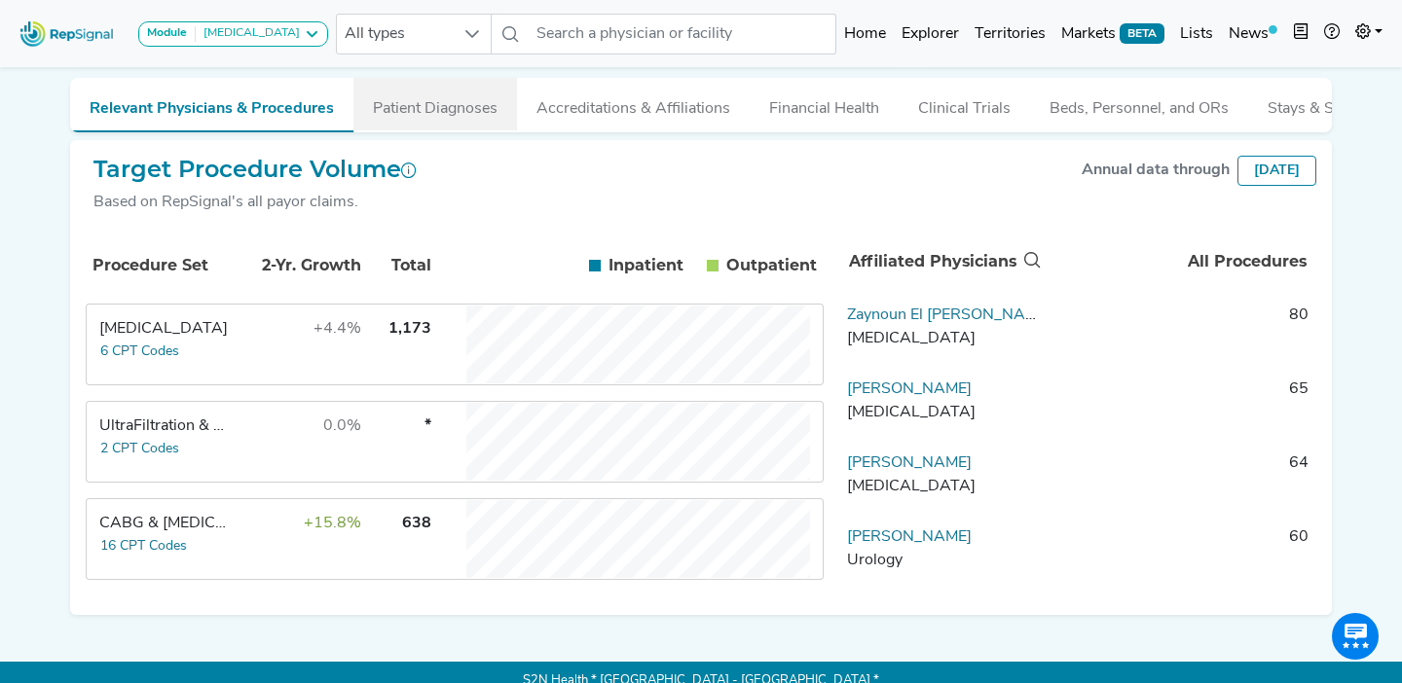
click at [445, 114] on button "Patient Diagnoses" at bounding box center [435, 104] width 164 height 53
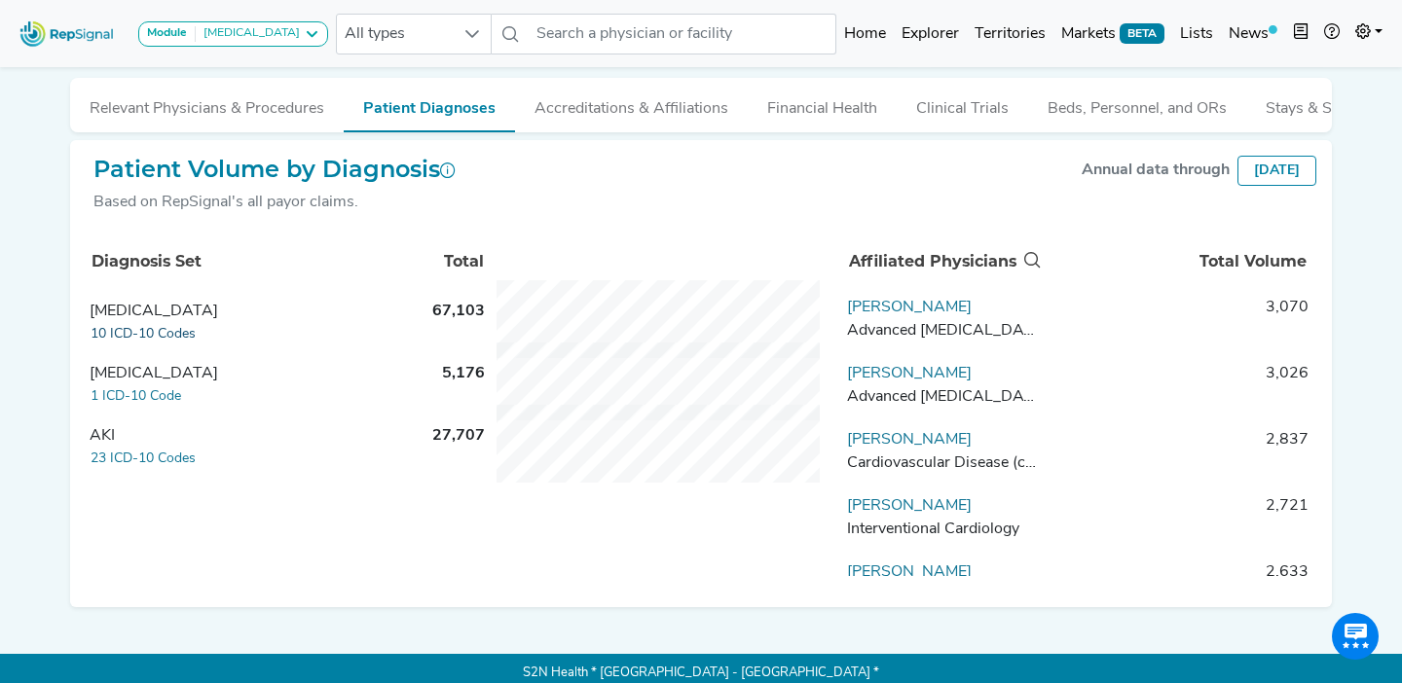
click at [151, 334] on button "10 ICD-10 Codes" at bounding box center [143, 334] width 107 height 22
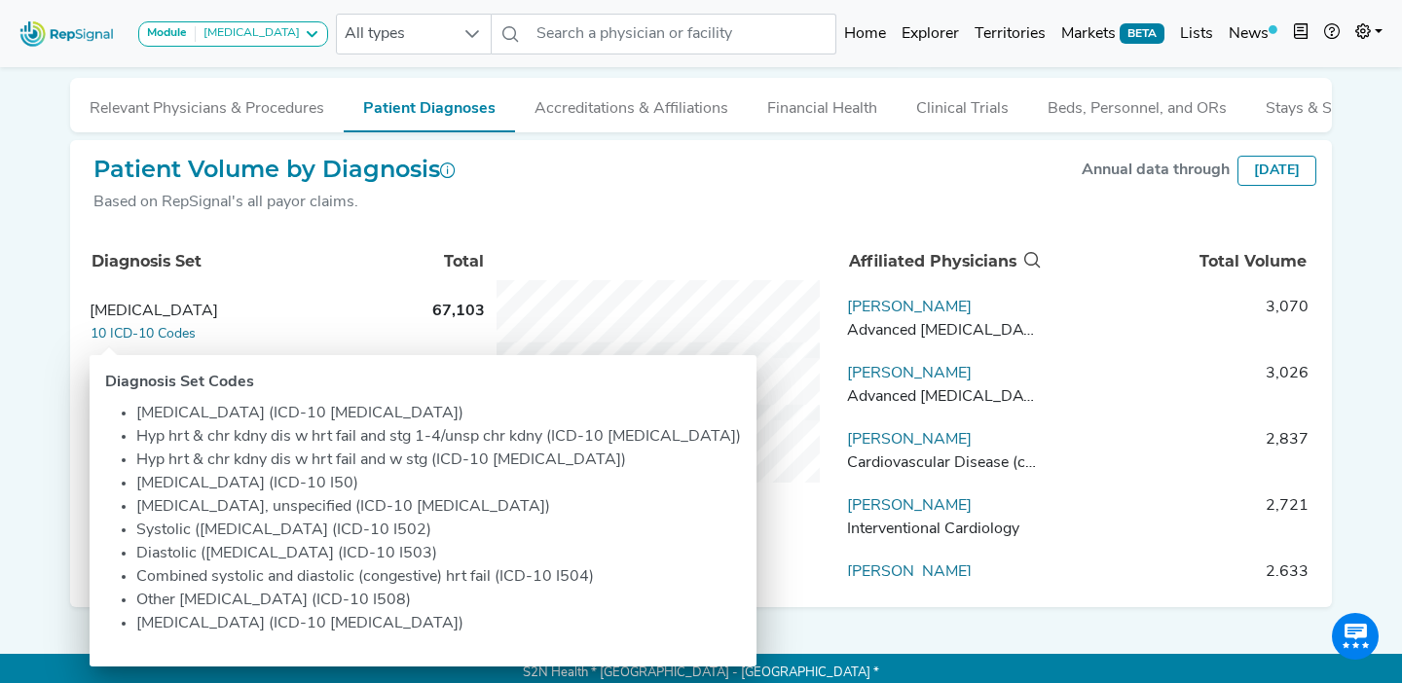
drag, startPoint x: 149, startPoint y: 421, endPoint x: 447, endPoint y: 629, distance: 362.9
click at [447, 629] on ul "Hypertensive heart disease with heart failure (ICD-10 I110) Hyp hrt & chr kdny …" at bounding box center [423, 519] width 636 height 234
click at [347, 469] on li "Hyp hrt & chr kdny dis w hrt fail and w stg (ICD-10 I132)" at bounding box center [438, 460] width 605 height 23
drag, startPoint x: 540, startPoint y: 415, endPoint x: 520, endPoint y: 416, distance: 20.5
click at [520, 416] on li "Hypertensive heart disease with heart failure (ICD-10 I110)" at bounding box center [438, 413] width 605 height 23
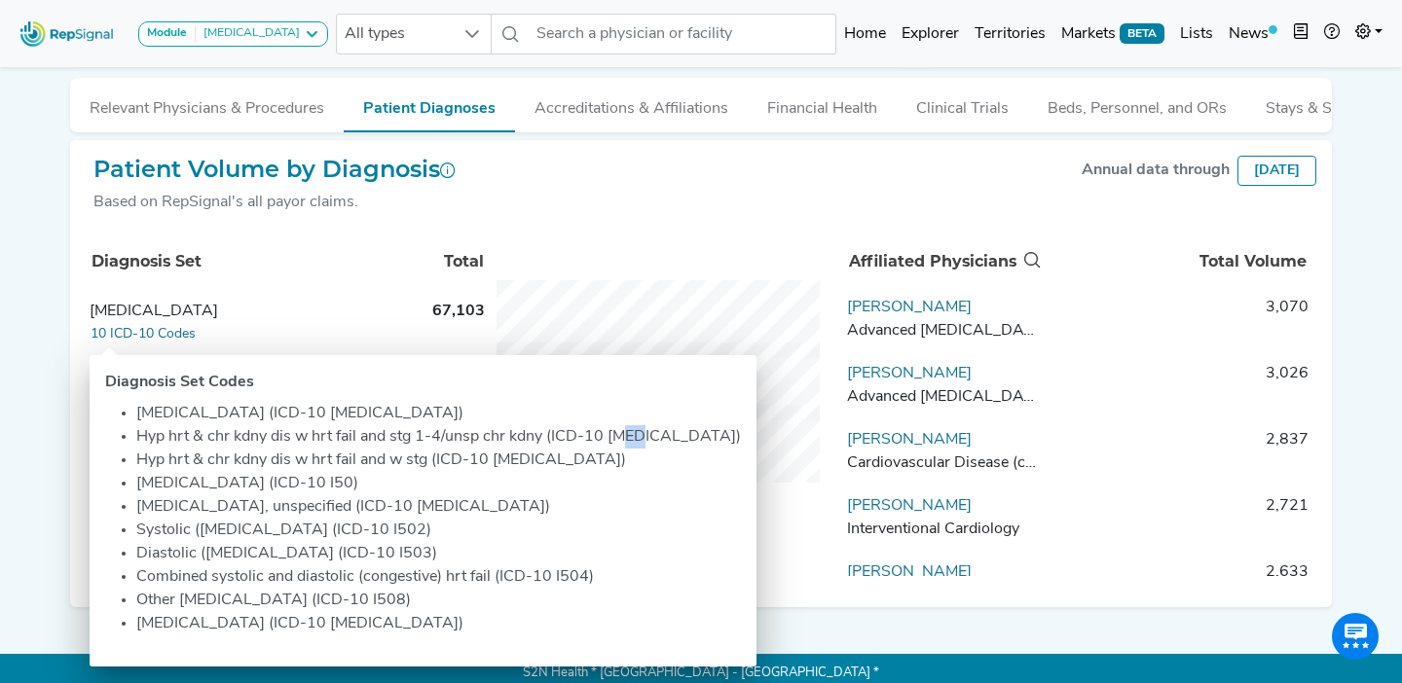
drag, startPoint x: 637, startPoint y: 439, endPoint x: 616, endPoint y: 440, distance: 20.5
click at [616, 440] on li "Hyp hrt & chr kdny dis w hrt fail and stg 1-4/unsp chr kdny (ICD-10 I130)" at bounding box center [438, 436] width 605 height 23
drag, startPoint x: 524, startPoint y: 463, endPoint x: 504, endPoint y: 464, distance: 19.5
click at [504, 464] on li "Hyp hrt & chr kdny dis w hrt fail and w stg (ICD-10 I132)" at bounding box center [438, 460] width 605 height 23
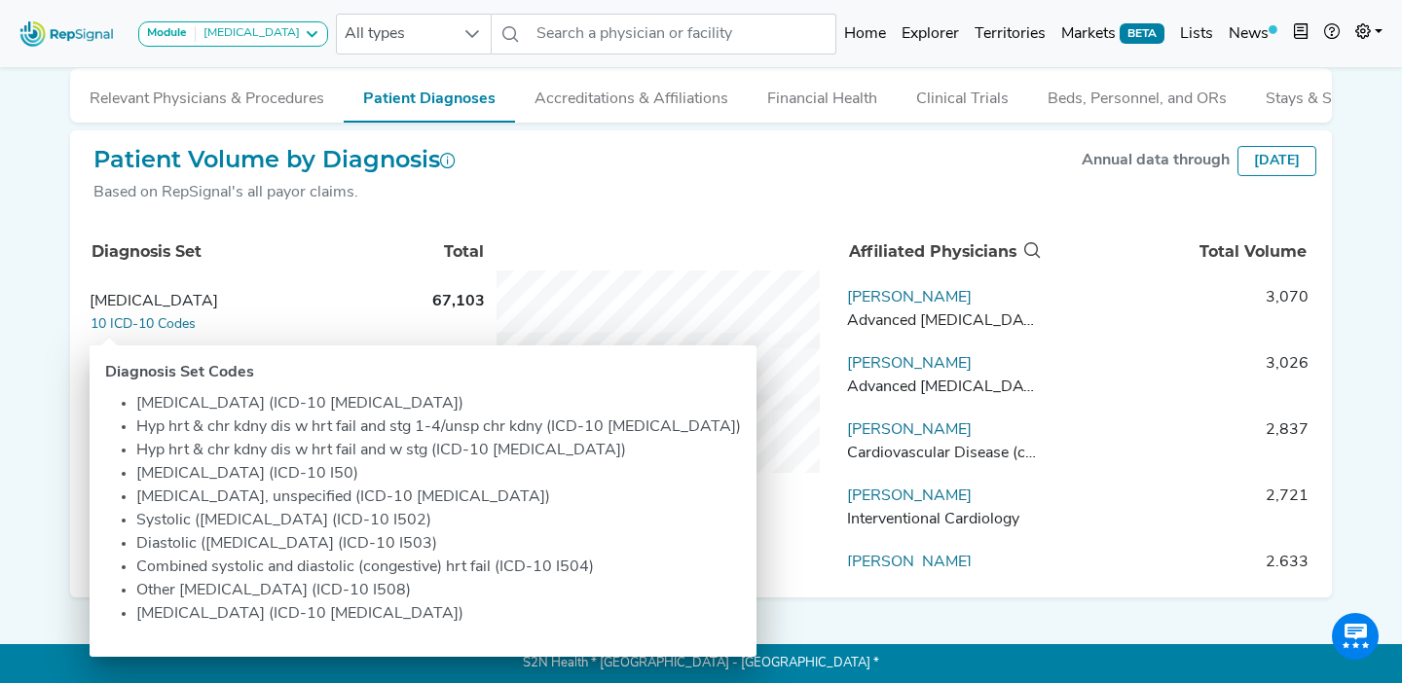
drag, startPoint x: 496, startPoint y: 454, endPoint x: 523, endPoint y: 454, distance: 26.3
click at [523, 454] on li "Hyp hrt & chr kdny dis w hrt fail and w stg (ICD-10 I132)" at bounding box center [438, 450] width 605 height 23
drag, startPoint x: 523, startPoint y: 454, endPoint x: 496, endPoint y: 454, distance: 26.3
click at [496, 454] on li "Hyp hrt & chr kdny dis w hrt fail and w stg (ICD-10 I132)" at bounding box center [438, 450] width 605 height 23
drag, startPoint x: 303, startPoint y: 472, endPoint x: 282, endPoint y: 472, distance: 20.4
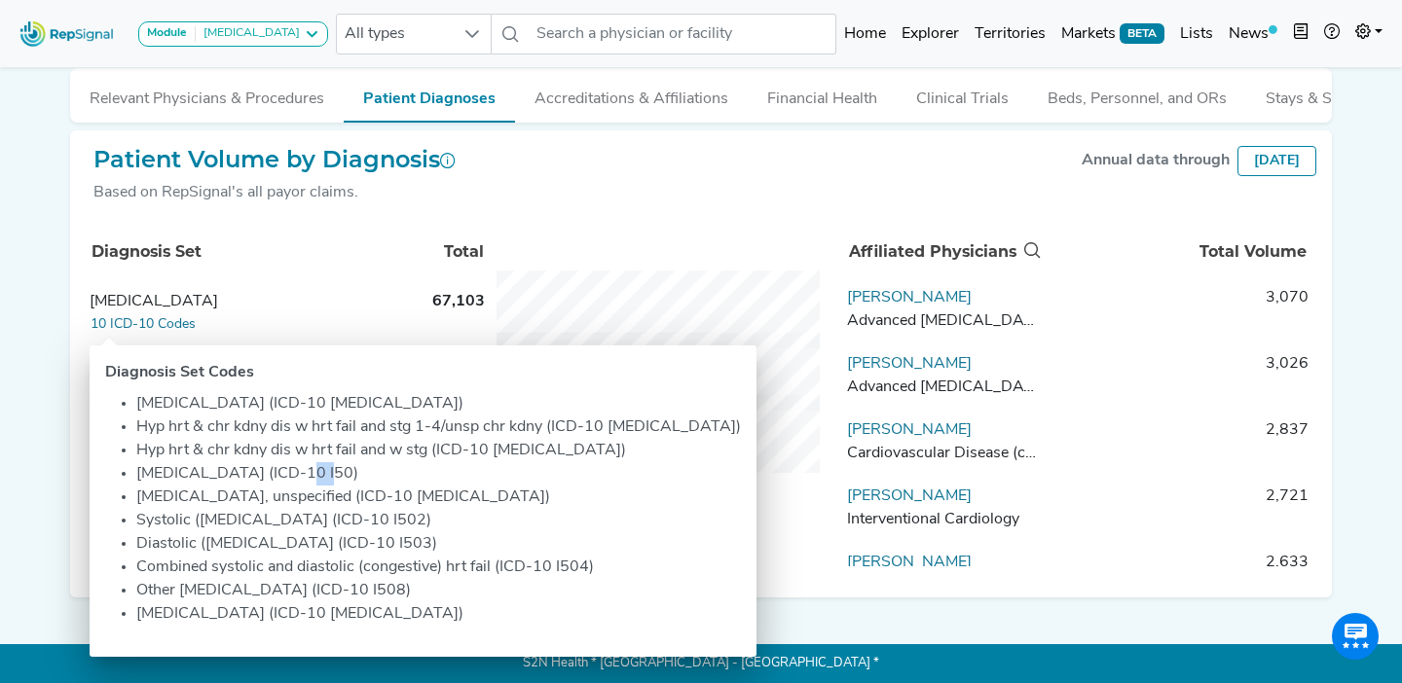
click at [282, 472] on li "Heart failure (ICD-10 I50)" at bounding box center [438, 473] width 605 height 23
click at [297, 481] on li "Heart failure (ICD-10 I50)" at bounding box center [438, 473] width 605 height 23
click at [294, 258] on th "Diagnosis Set" at bounding box center [254, 252] width 334 height 64
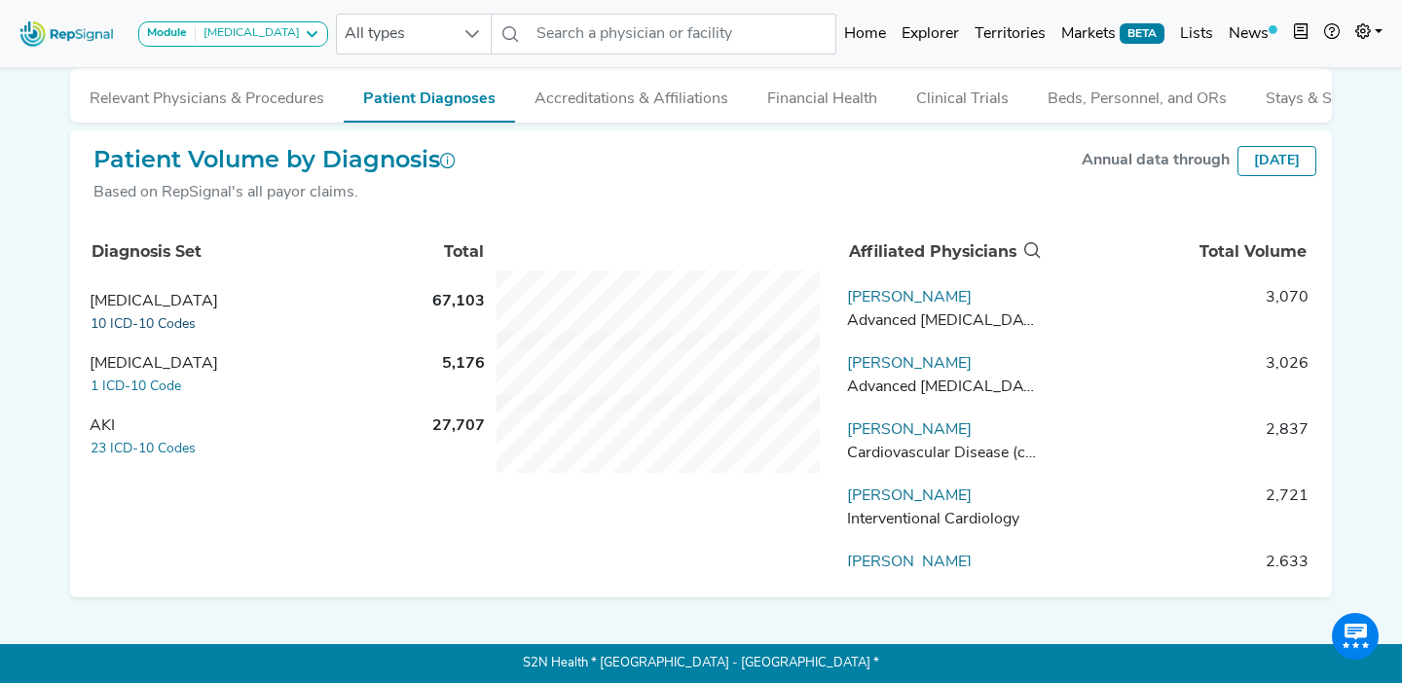
click at [172, 331] on button "10 ICD-10 Codes" at bounding box center [143, 324] width 107 height 22
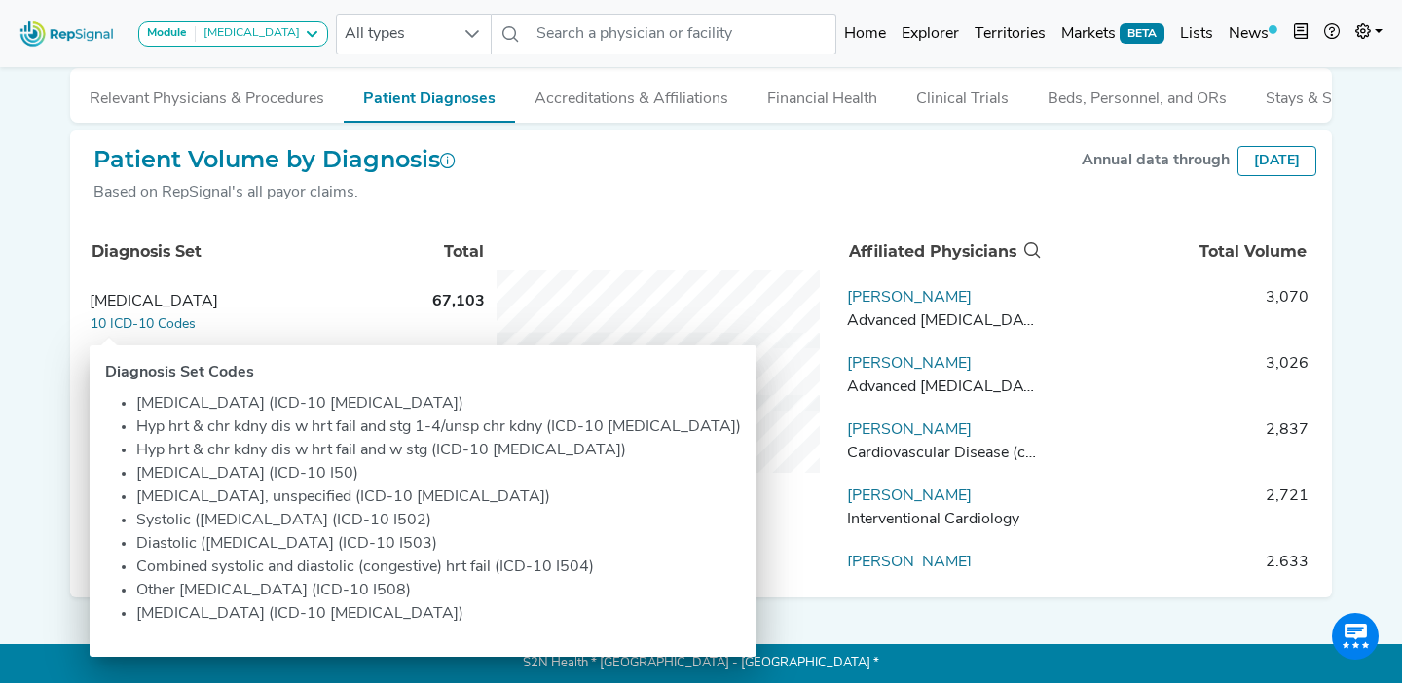
click at [338, 293] on div "[MEDICAL_DATA]" at bounding box center [253, 301] width 327 height 23
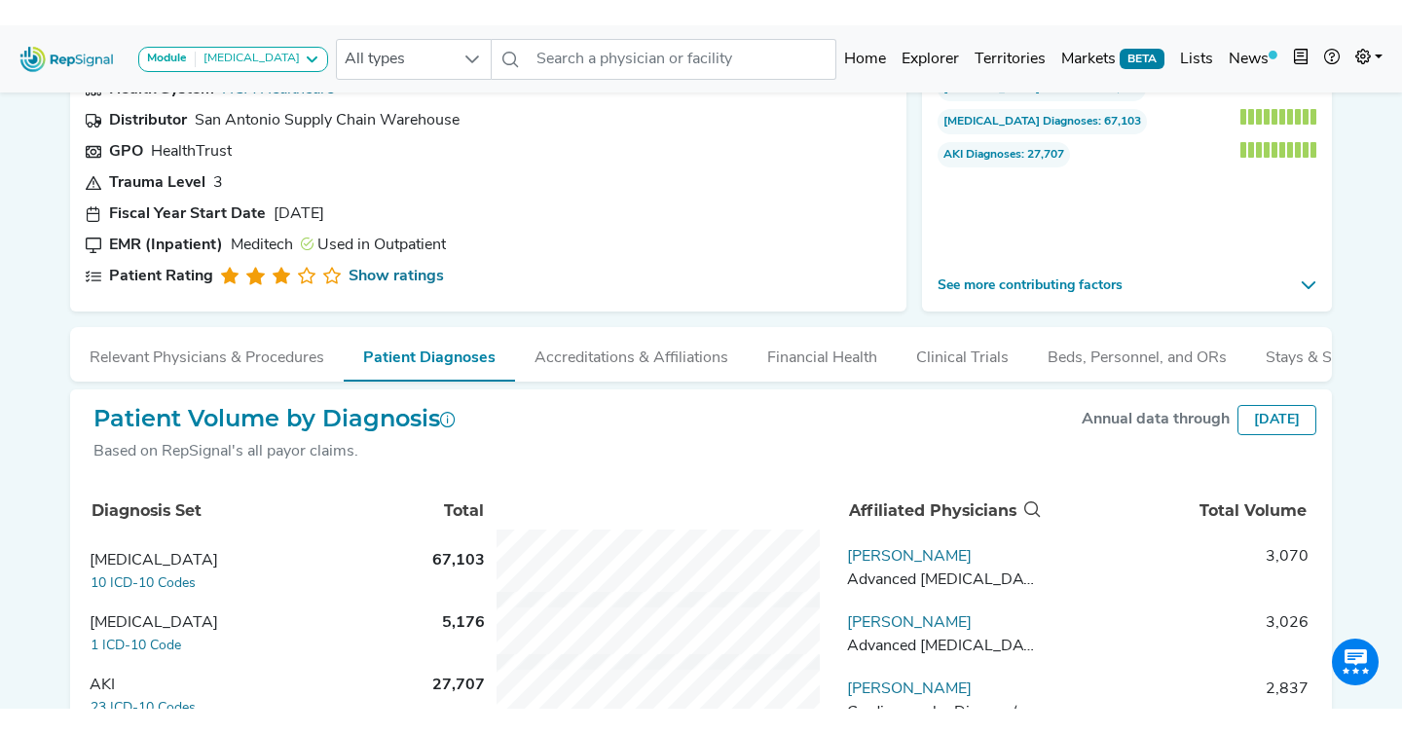
scroll to position [326, 0]
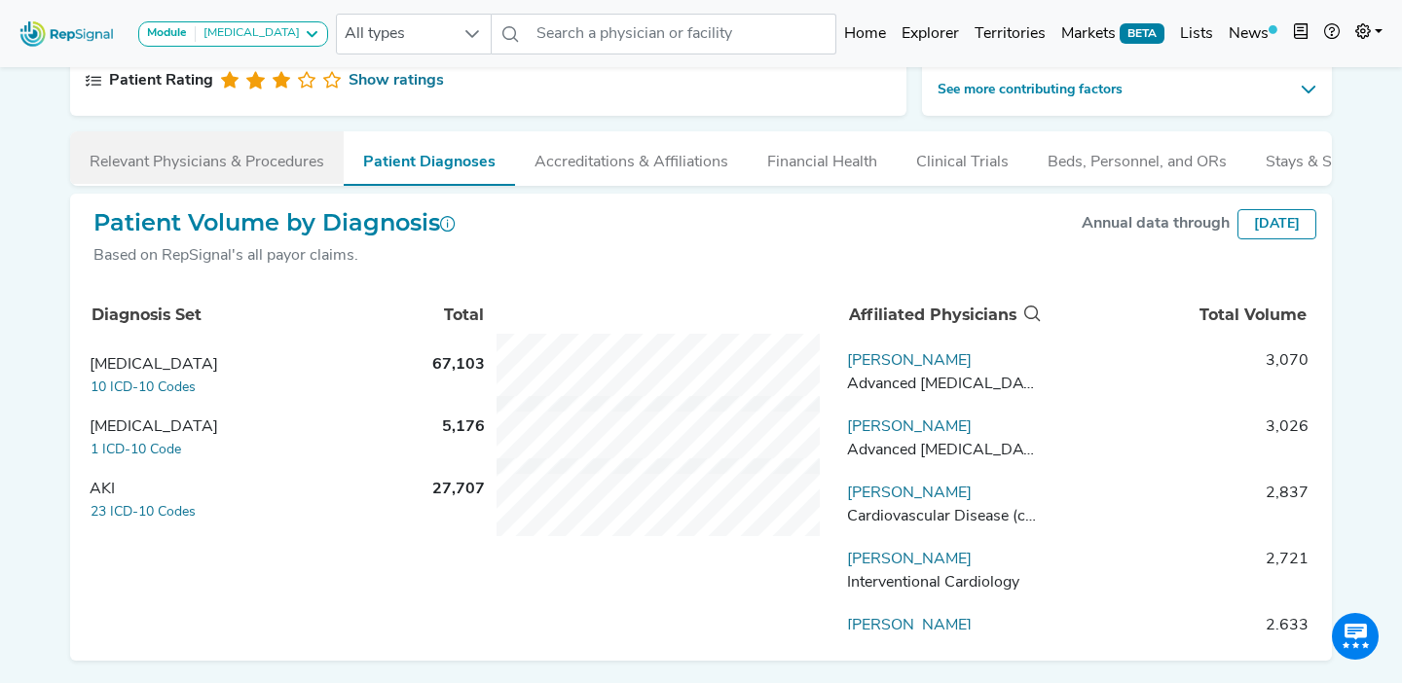
click at [258, 178] on button "Relevant Physicians & Procedures" at bounding box center [207, 157] width 274 height 53
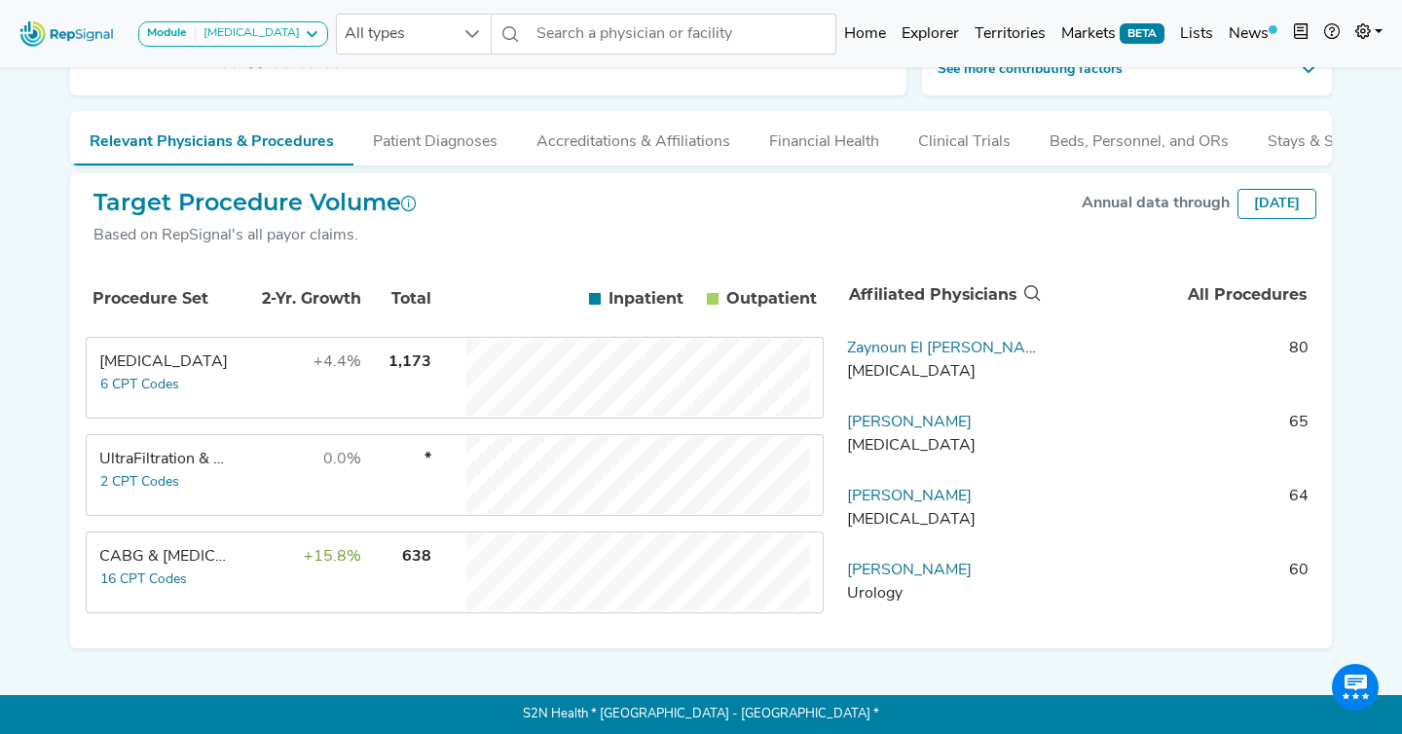
scroll to position [298, 0]
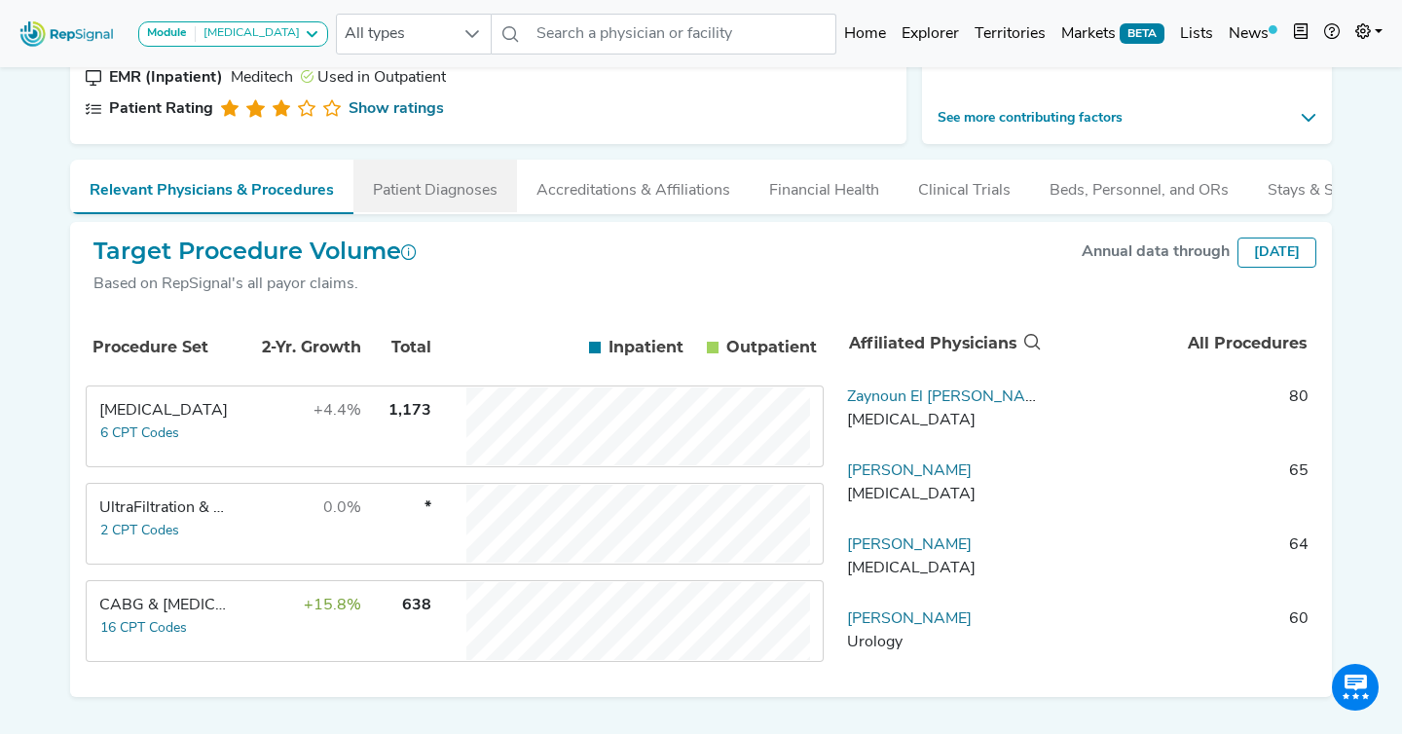
click at [465, 198] on button "Patient Diagnoses" at bounding box center [435, 186] width 164 height 53
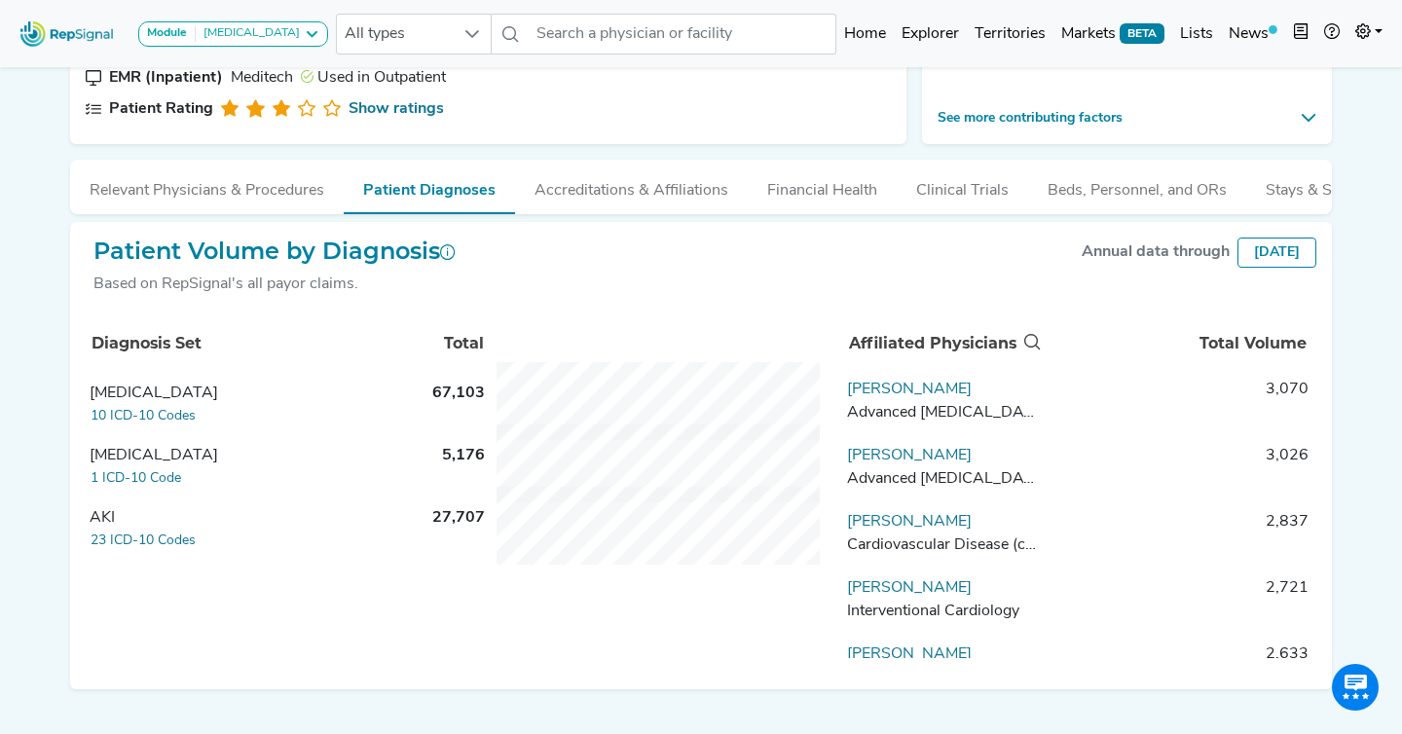
scroll to position [339, 0]
